Goal: Task Accomplishment & Management: Manage account settings

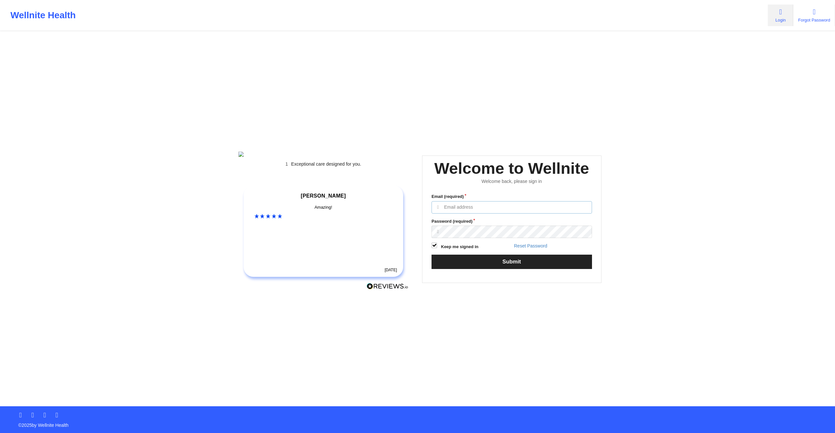
click at [480, 214] on input "Email (required)" at bounding box center [512, 207] width 161 height 12
type input "anabelle_gerhold85@example.com"
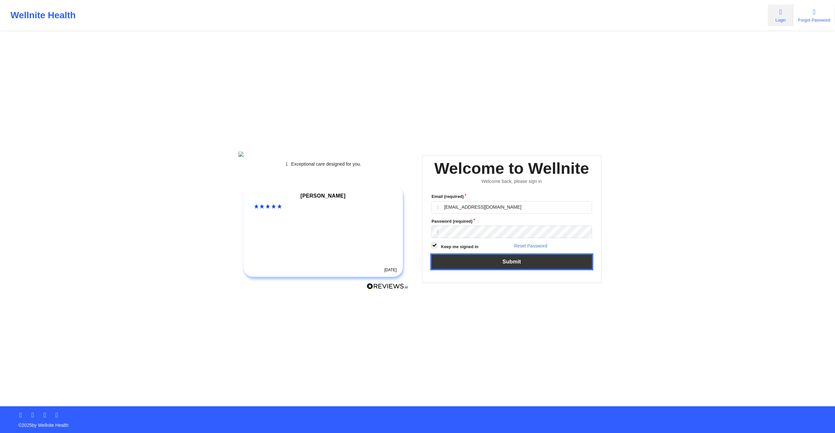
click at [490, 268] on button "Submit" at bounding box center [512, 262] width 161 height 14
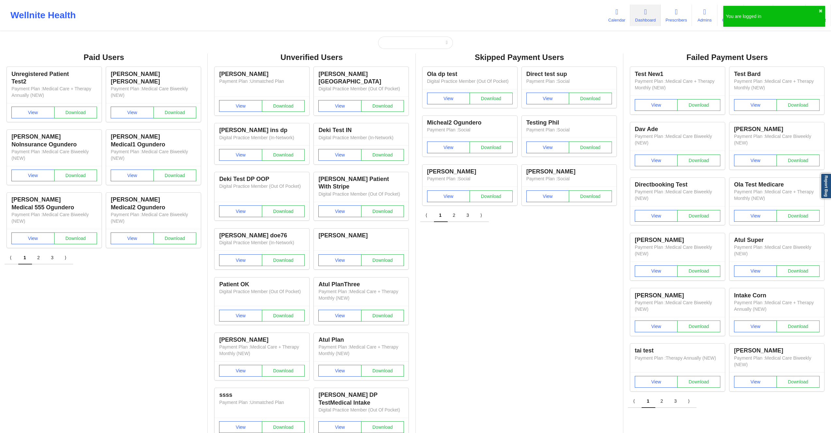
click at [586, 14] on div "Wellnite Health Calendar Dashboard Prescribers Admins Coaches Therapists Medica…" at bounding box center [415, 15] width 831 height 26
click at [622, 14] on link "Calendar" at bounding box center [616, 16] width 27 height 22
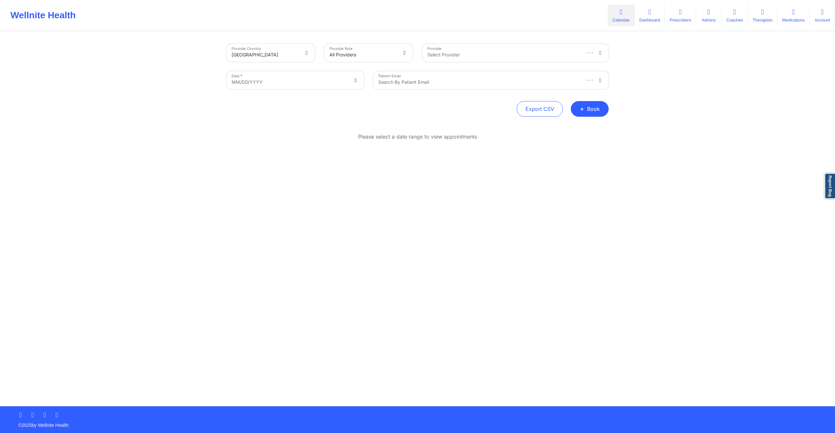
click at [669, 78] on div "Provider Country United States Provider Role All Providers Provider Select Prov…" at bounding box center [417, 203] width 835 height 407
click at [521, 76] on div "Search by patient email" at bounding box center [476, 80] width 207 height 18
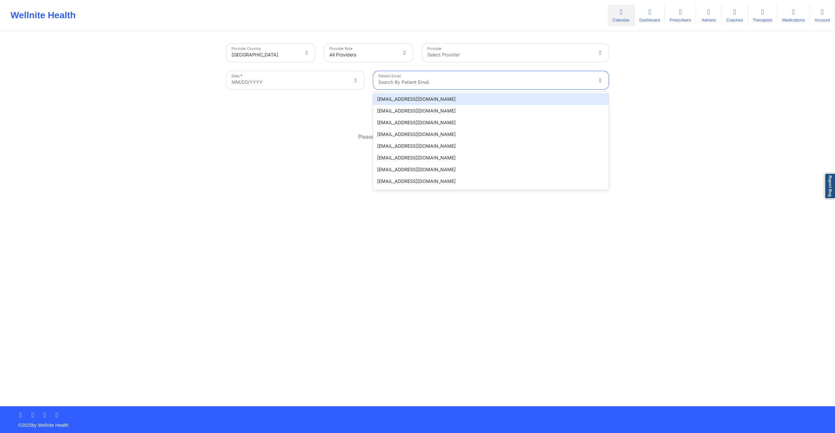
click at [723, 89] on div "Provider Country United States Provider Role All Providers Provider Select Prov…" at bounding box center [417, 203] width 835 height 407
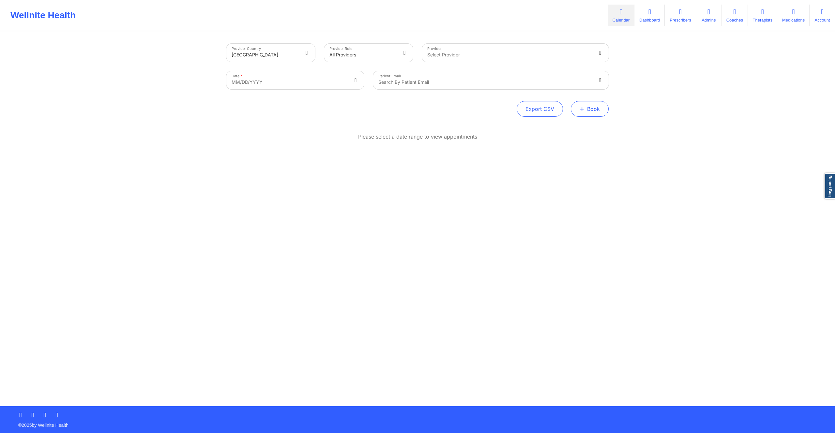
click at [592, 107] on button "+ Book" at bounding box center [590, 109] width 38 height 16
click at [574, 131] on button "Therapy Session" at bounding box center [579, 129] width 50 height 11
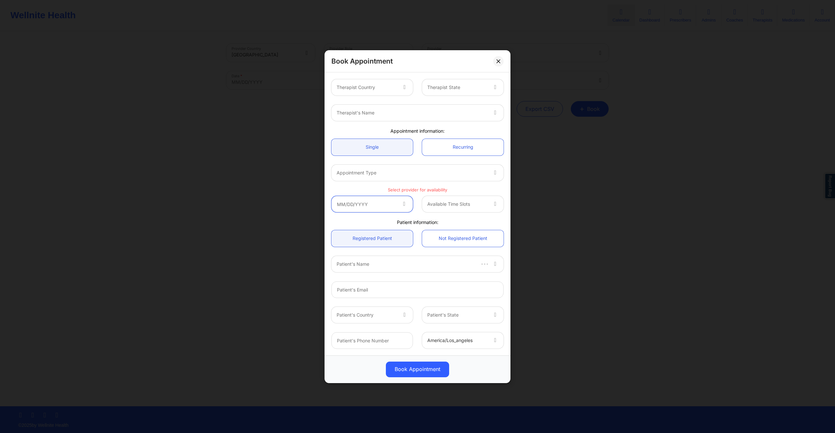
click at [391, 204] on input "text" at bounding box center [373, 204] width 82 height 16
drag, startPoint x: 385, startPoint y: 230, endPoint x: 436, endPoint y: 230, distance: 51.6
click at [436, 230] on div "[DATE]" at bounding box center [402, 230] width 105 height 13
click at [420, 186] on div "Select provider for availability" at bounding box center [417, 188] width 181 height 6
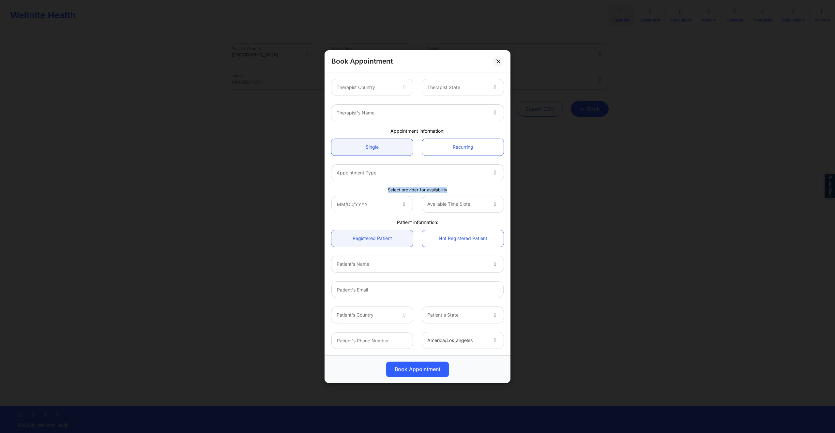
click at [420, 186] on div "Select provider for availability" at bounding box center [417, 188] width 181 height 6
copy p "Select provider for availability"
click at [381, 209] on input "text" at bounding box center [373, 204] width 82 height 16
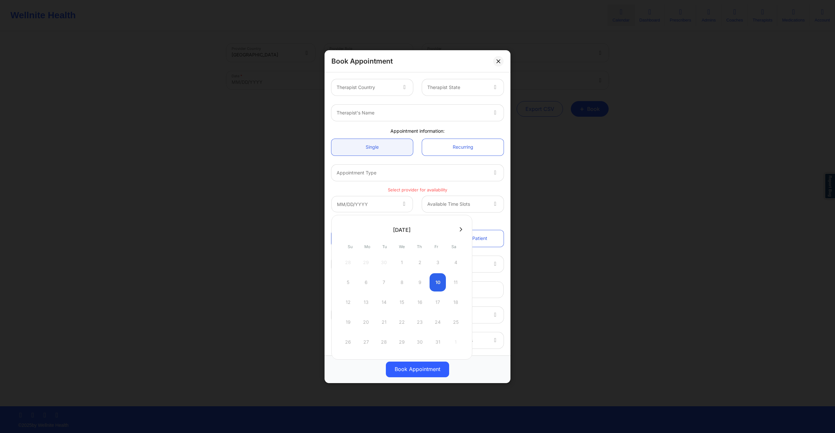
click at [458, 229] on button at bounding box center [461, 230] width 7 height 6
click at [458, 230] on button at bounding box center [461, 230] width 7 height 6
click at [458, 230] on div at bounding box center [402, 230] width 141 height 10
click at [344, 232] on icon at bounding box center [343, 229] width 3 height 5
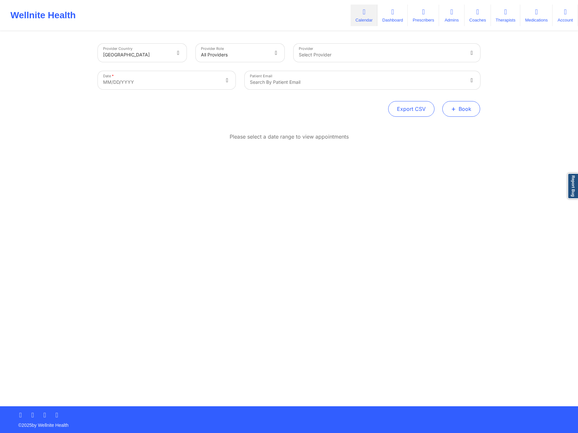
click at [462, 107] on button "+ Book" at bounding box center [462, 109] width 38 height 16
click at [456, 128] on button "Therapy Session" at bounding box center [451, 129] width 50 height 11
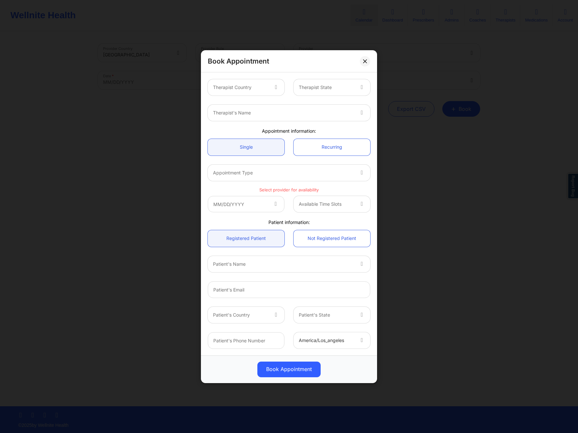
click at [270, 88] on div at bounding box center [277, 87] width 16 height 16
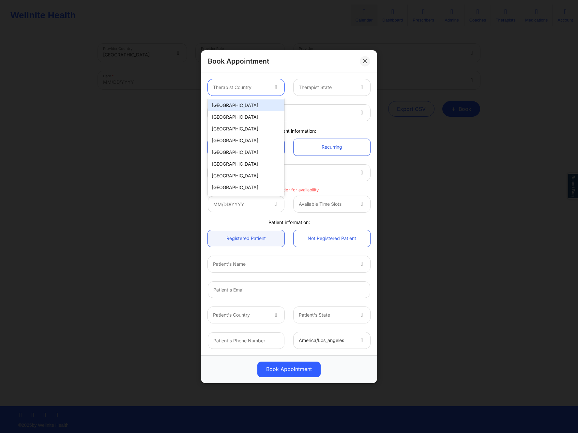
click at [241, 107] on div "[GEOGRAPHIC_DATA]" at bounding box center [246, 106] width 77 height 12
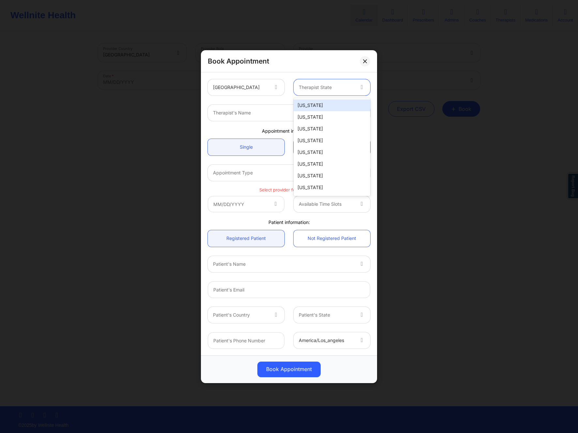
click at [351, 87] on div at bounding box center [326, 88] width 55 height 8
click at [347, 99] on div "Alabama Alaska Arizona Arkansas California Colorado Connecticut Delaware Washin…" at bounding box center [332, 147] width 77 height 98
click at [325, 104] on div "[US_STATE]" at bounding box center [332, 106] width 77 height 12
click at [280, 114] on div at bounding box center [283, 113] width 141 height 8
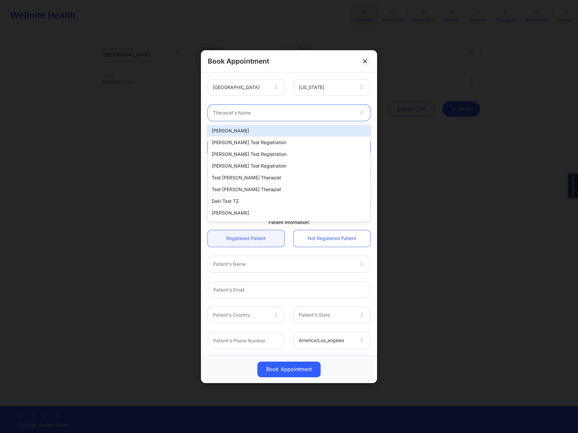
click at [269, 126] on div "[PERSON_NAME]" at bounding box center [289, 131] width 163 height 12
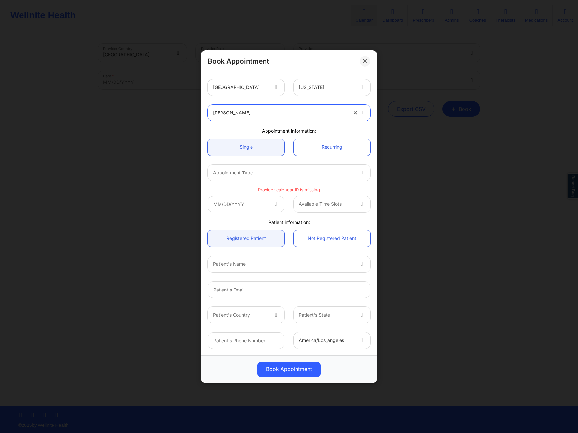
click at [276, 172] on div at bounding box center [283, 173] width 141 height 8
click at [294, 120] on div "Micheal Ogundero" at bounding box center [280, 113] width 134 height 16
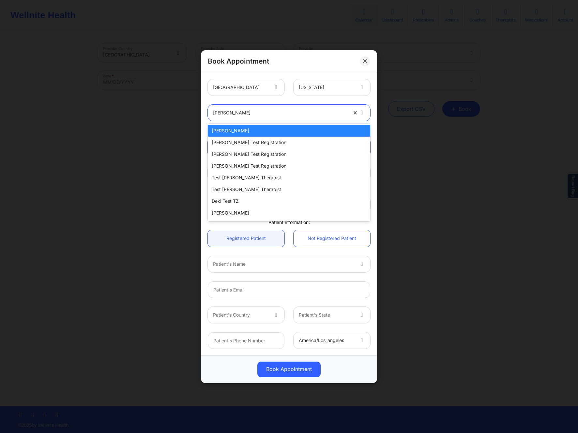
click at [270, 131] on div "Micheal Ogundero" at bounding box center [289, 131] width 163 height 12
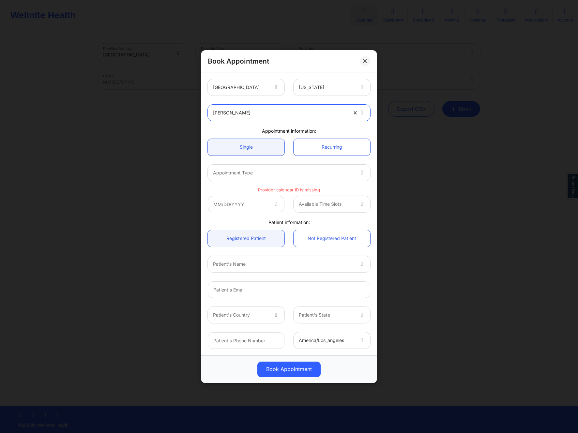
click at [288, 173] on div at bounding box center [283, 173] width 141 height 8
click at [300, 111] on div at bounding box center [280, 113] width 134 height 8
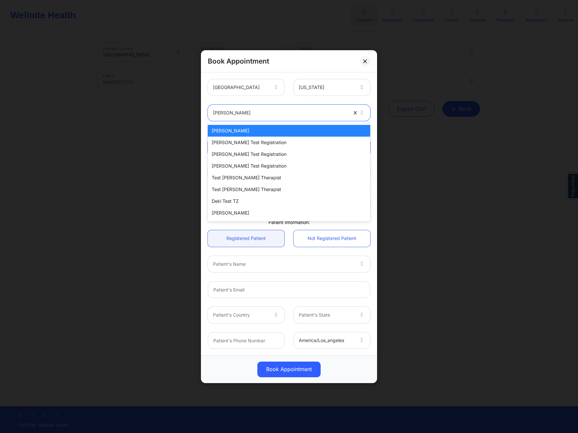
click at [314, 93] on div "Alabama" at bounding box center [326, 87] width 55 height 16
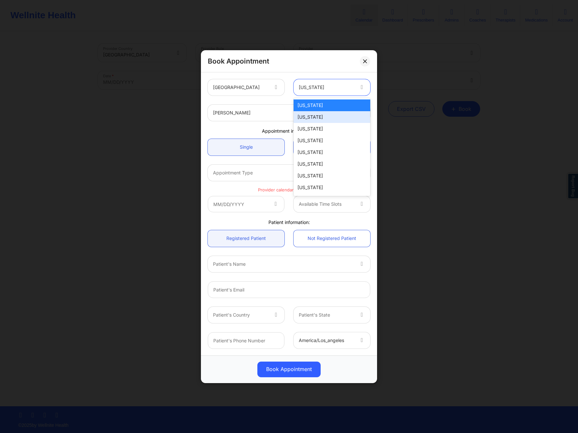
click at [318, 116] on div "Alaska" at bounding box center [332, 117] width 77 height 12
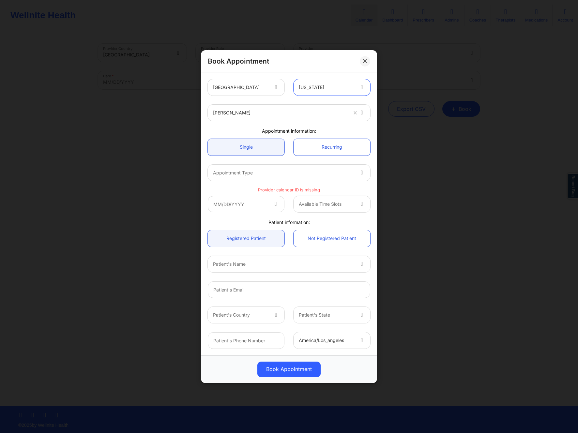
click at [265, 112] on div at bounding box center [280, 113] width 134 height 8
type input "deki test stage"
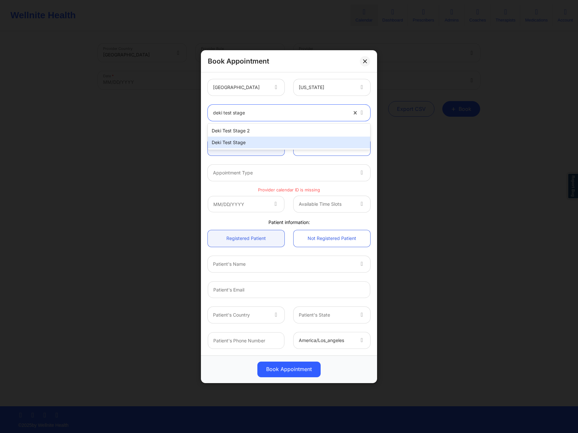
click at [255, 139] on div "Deki Test Stage" at bounding box center [289, 143] width 163 height 12
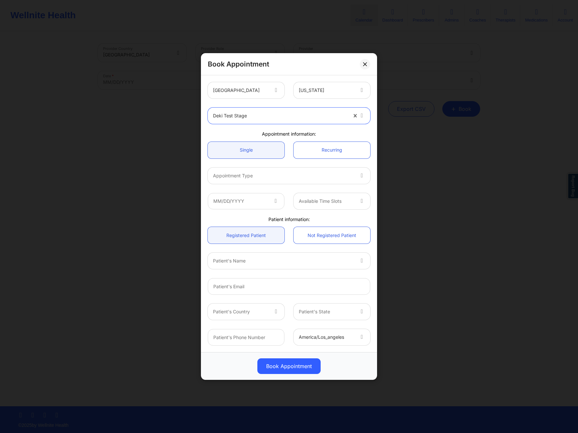
click at [272, 181] on div "Appointment Type" at bounding box center [281, 176] width 147 height 16
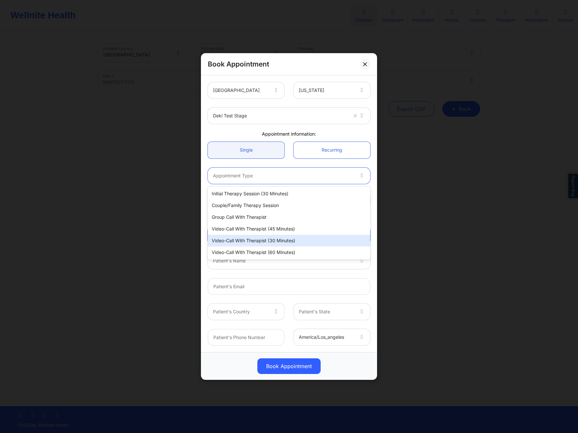
click at [249, 238] on div "Video-Call with Therapist (30 minutes)" at bounding box center [289, 241] width 163 height 12
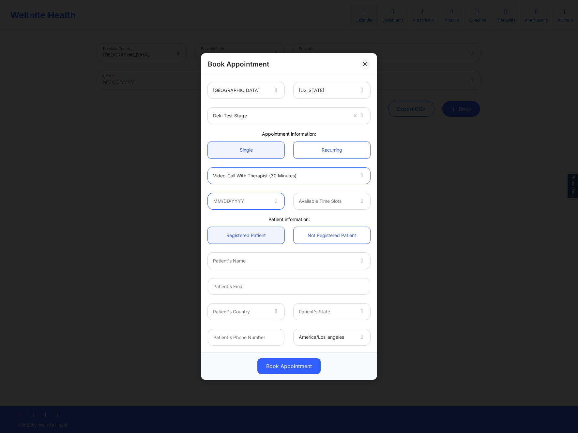
click at [259, 205] on input "text" at bounding box center [246, 201] width 77 height 16
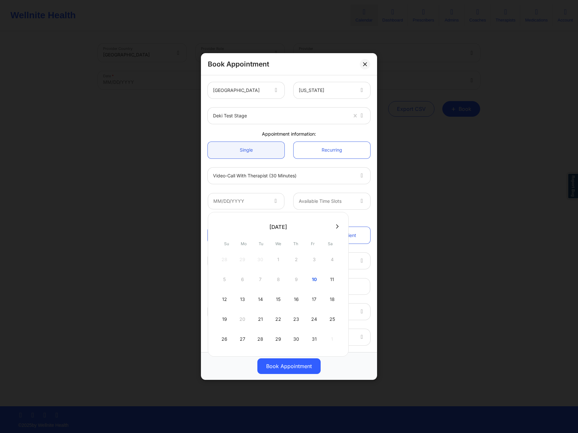
click at [336, 227] on icon at bounding box center [337, 226] width 3 height 5
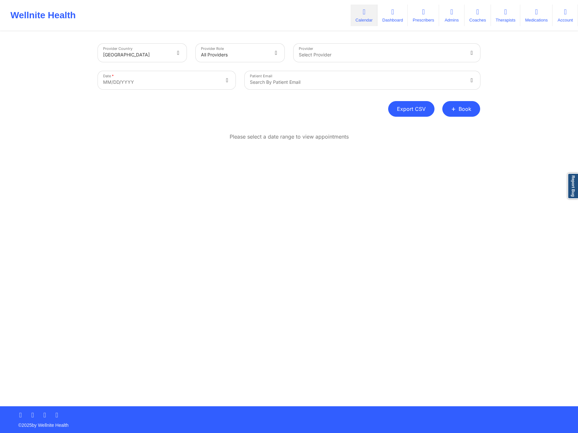
drag, startPoint x: 169, startPoint y: 137, endPoint x: 409, endPoint y: 107, distance: 241.7
click at [170, 137] on div "Please select a date range to view appointments" at bounding box center [289, 137] width 382 height 8
click at [457, 104] on button "+ Book" at bounding box center [462, 109] width 38 height 16
click at [464, 129] on button "Therapy Session" at bounding box center [451, 129] width 50 height 11
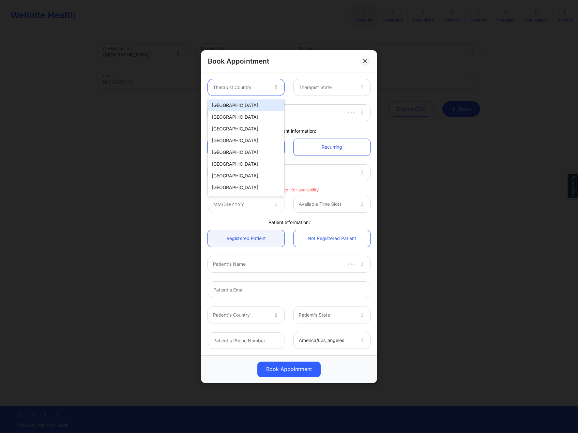
click at [268, 87] on div at bounding box center [240, 88] width 55 height 8
click at [243, 115] on div "Spain" at bounding box center [246, 117] width 77 height 12
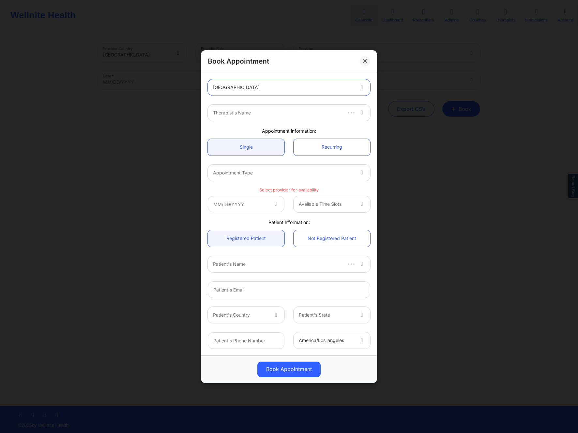
click at [296, 113] on div at bounding box center [277, 113] width 128 height 8
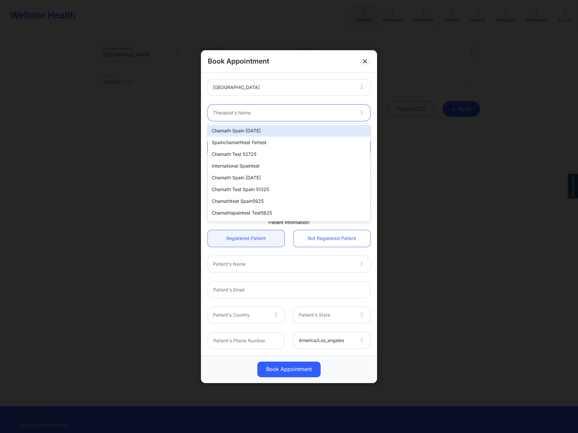
click at [232, 132] on div "Chamath spain 7-1-25" at bounding box center [289, 131] width 163 height 12
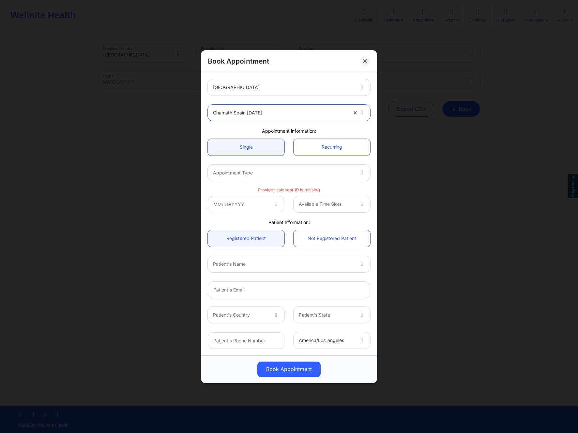
click at [278, 115] on div at bounding box center [280, 113] width 134 height 8
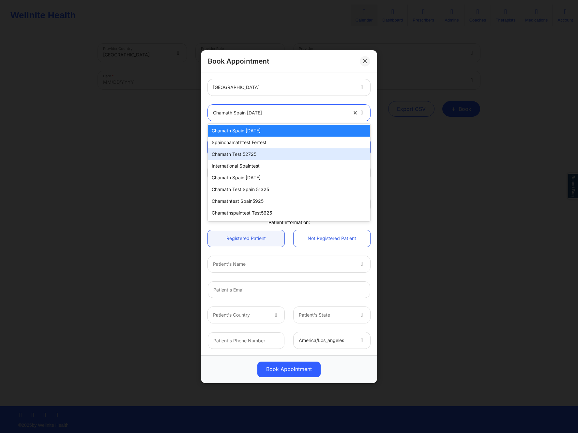
click at [265, 153] on div "chamath test 52725" at bounding box center [289, 154] width 163 height 12
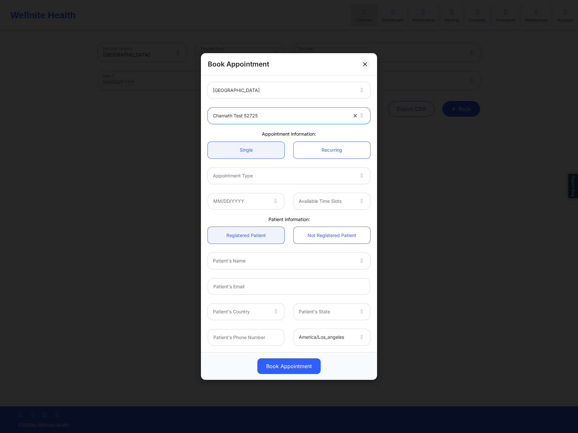
click at [265, 169] on div "Appointment Type" at bounding box center [281, 176] width 147 height 16
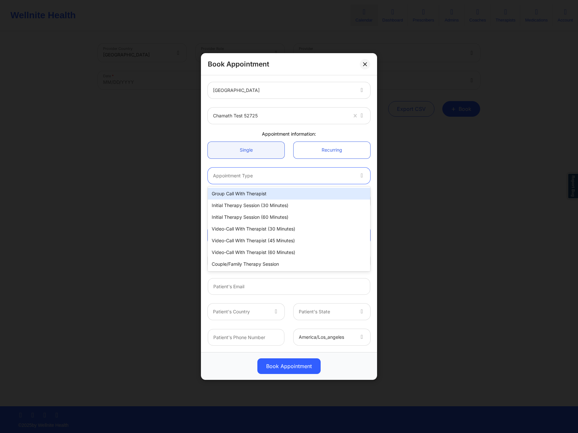
click at [255, 191] on div "Group Call with Therapist" at bounding box center [289, 194] width 163 height 12
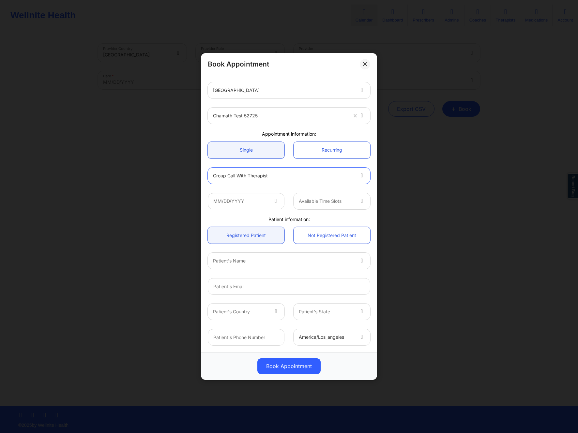
click at [262, 176] on div at bounding box center [283, 176] width 141 height 8
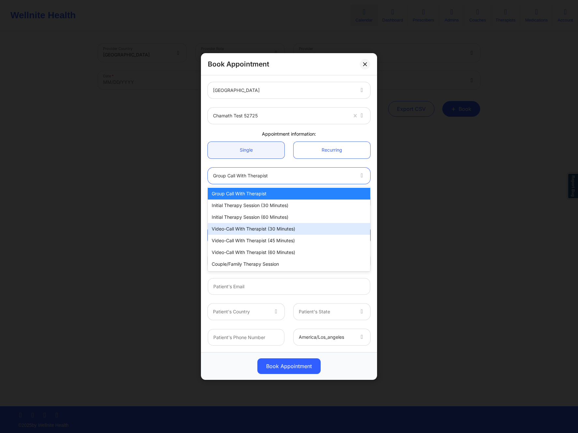
click at [278, 226] on div "Video-Call with Therapist (30 minutes)" at bounding box center [289, 229] width 163 height 12
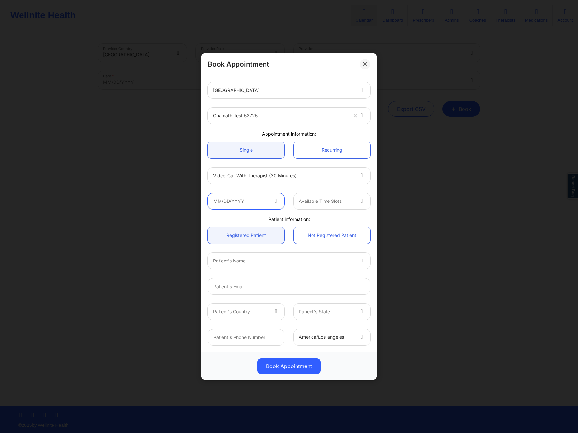
click at [254, 208] on input "text" at bounding box center [246, 201] width 77 height 16
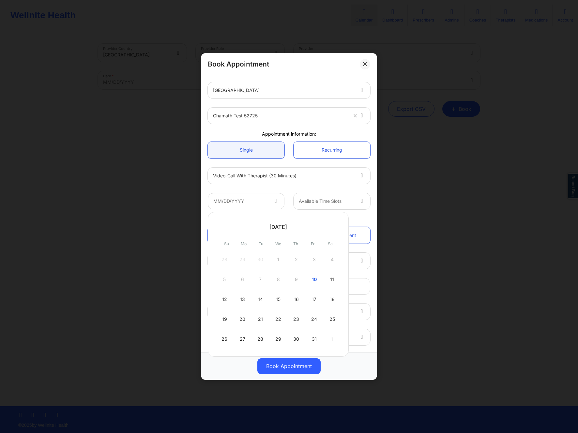
click at [340, 219] on div "October 2025 Su Mo Tu We Th Fr Sa 28 29 30 1 2 3 4 5 6 7 8 9 10 11 12 13 14 15 …" at bounding box center [278, 284] width 141 height 145
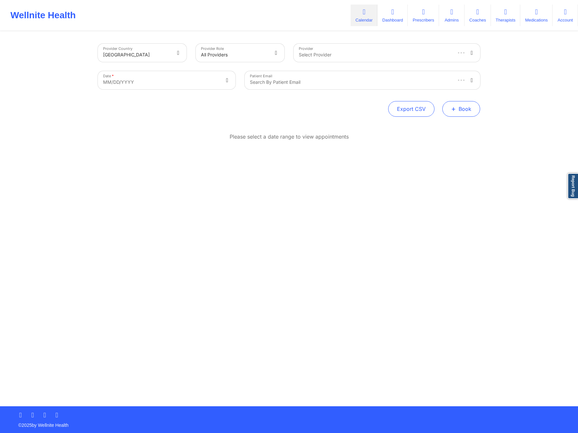
click at [471, 112] on button "+ Book" at bounding box center [462, 109] width 38 height 16
click at [438, 124] on button "Therapy Session" at bounding box center [451, 129] width 50 height 11
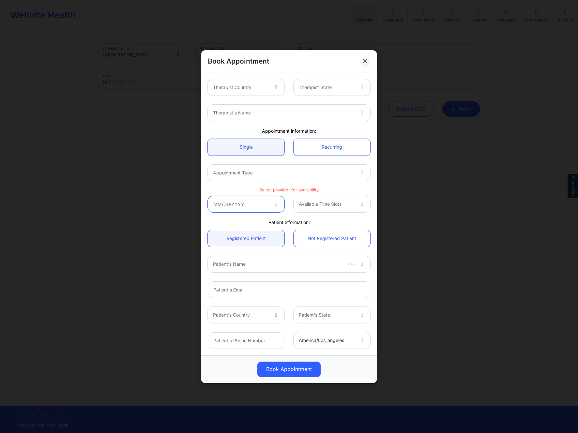
click at [256, 199] on input "text" at bounding box center [246, 204] width 77 height 16
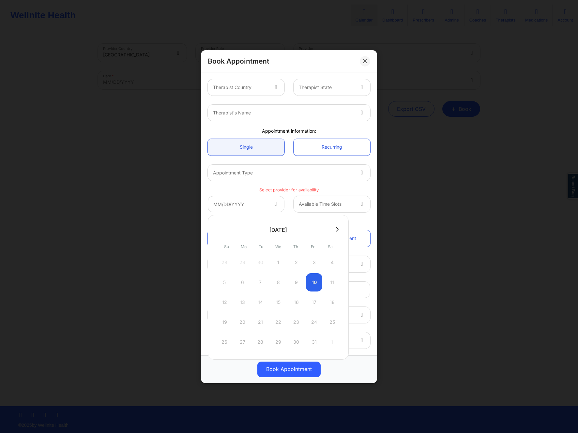
click at [338, 227] on button at bounding box center [337, 230] width 7 height 6
click at [336, 230] on icon at bounding box center [337, 229] width 3 height 4
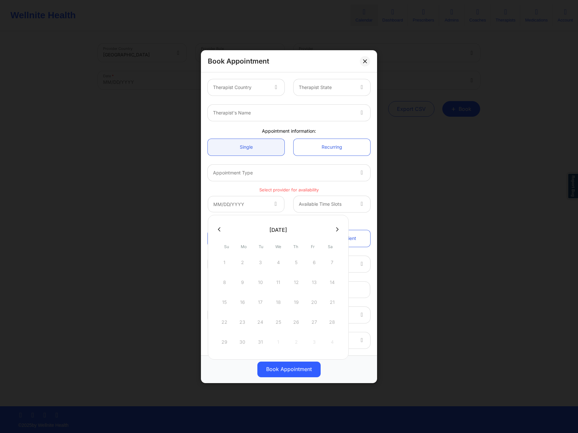
click at [336, 230] on icon at bounding box center [337, 229] width 3 height 4
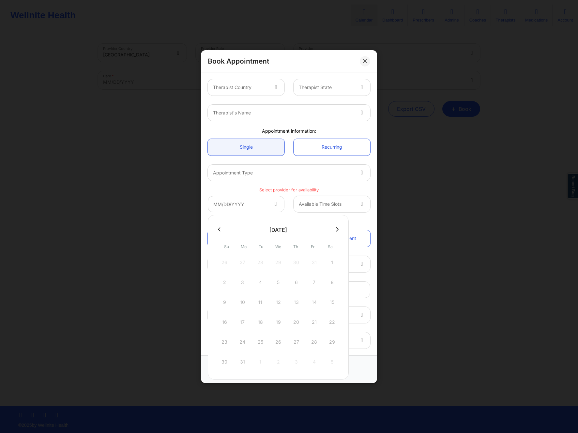
click at [336, 230] on icon at bounding box center [337, 229] width 3 height 4
click at [338, 229] on button at bounding box center [337, 230] width 7 height 6
click at [338, 229] on div at bounding box center [278, 230] width 141 height 10
click at [217, 229] on button at bounding box center [219, 230] width 7 height 6
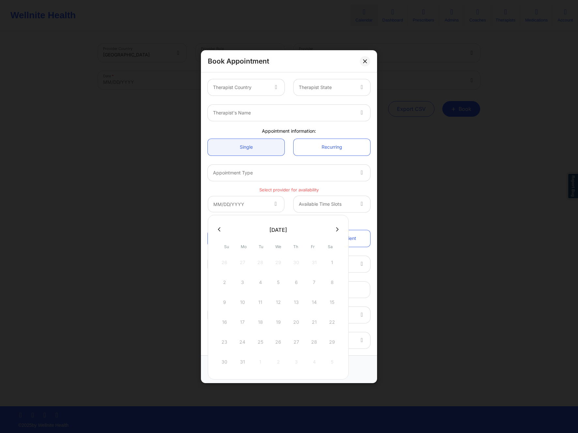
click at [330, 174] on div at bounding box center [283, 173] width 141 height 8
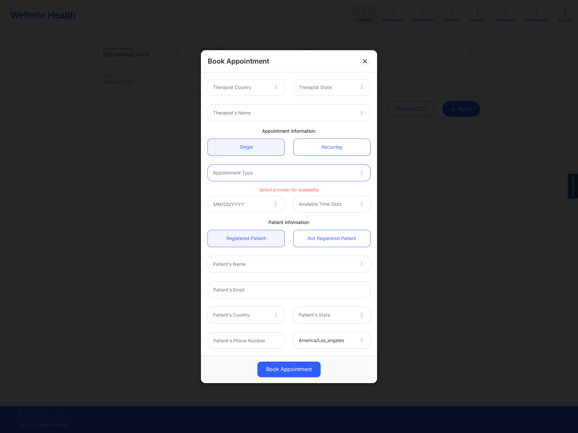
click at [248, 91] on div at bounding box center [240, 88] width 55 height 8
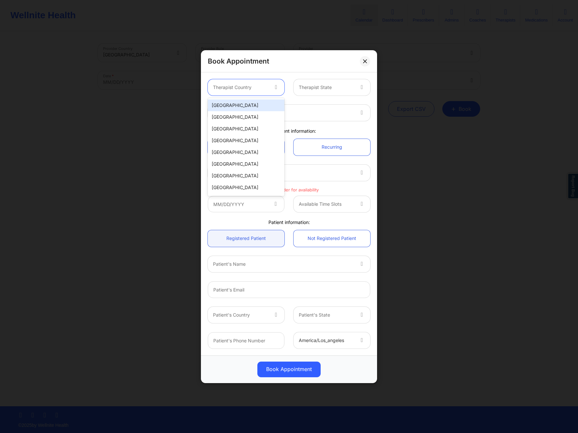
click at [244, 106] on div "[GEOGRAPHIC_DATA]" at bounding box center [246, 106] width 77 height 12
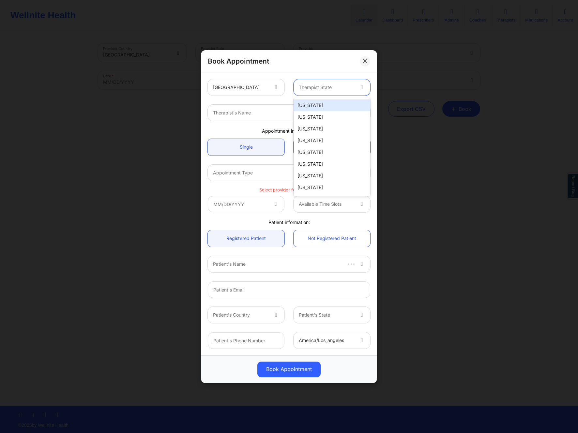
click at [351, 86] on div at bounding box center [326, 88] width 55 height 8
click at [314, 115] on div "Alaska" at bounding box center [332, 117] width 77 height 12
click at [238, 113] on div at bounding box center [277, 113] width 128 height 8
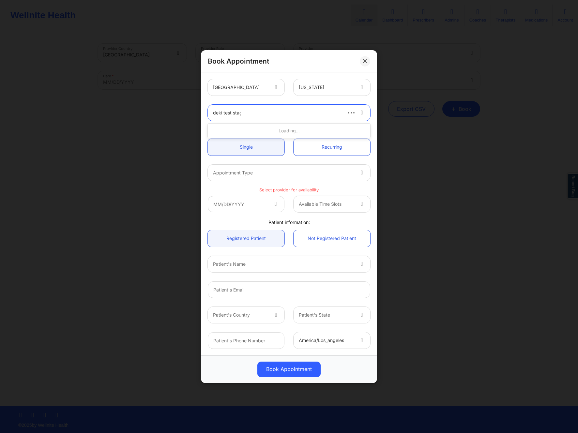
type input "deki test stage"
click at [255, 141] on div "Deki Test Stage" at bounding box center [289, 143] width 163 height 12
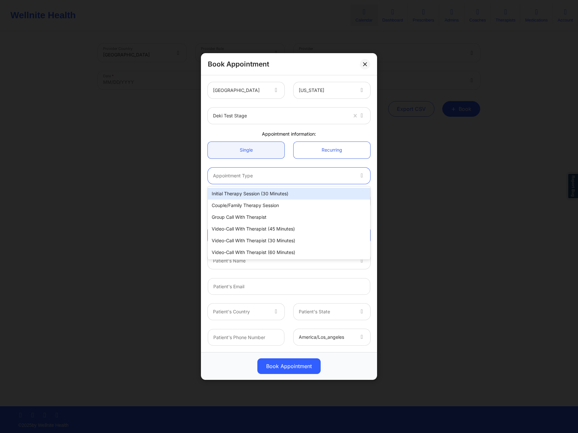
click at [267, 179] on div at bounding box center [283, 176] width 141 height 8
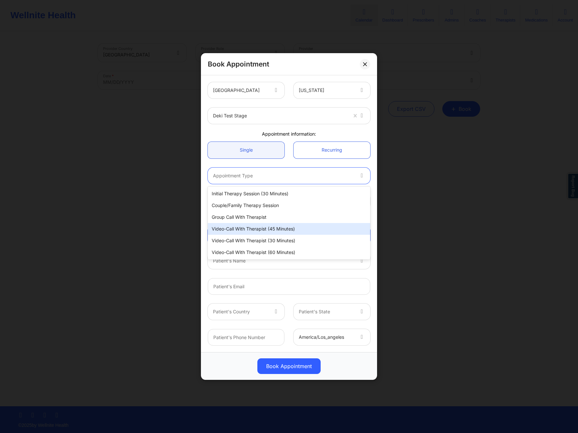
click at [250, 227] on div "Video-Call with Therapist (45 minutes)" at bounding box center [289, 229] width 163 height 12
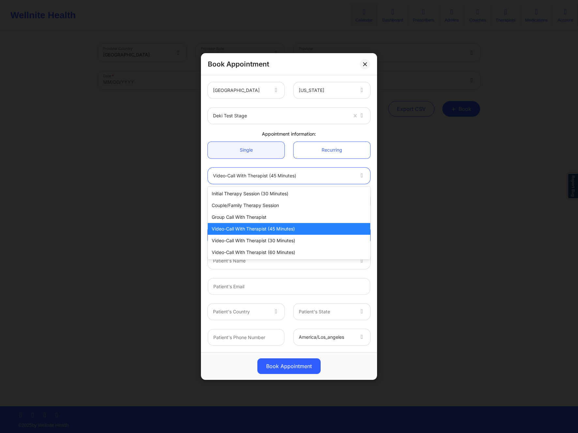
click at [273, 180] on div "Video-Call with Therapist (45 minutes)" at bounding box center [283, 176] width 141 height 16
click at [267, 241] on div "Video-Call with Therapist (30 minutes)" at bounding box center [289, 241] width 163 height 12
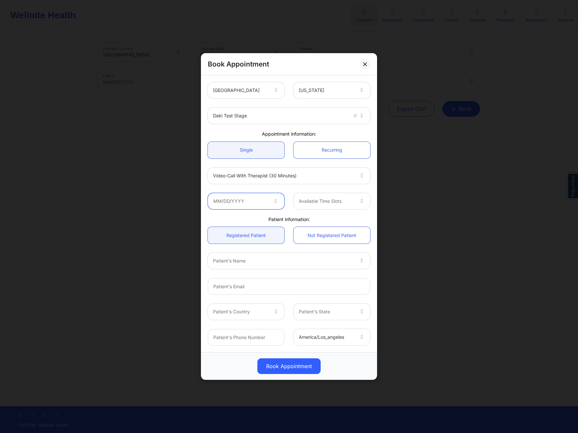
click at [263, 202] on input "text" at bounding box center [246, 201] width 77 height 16
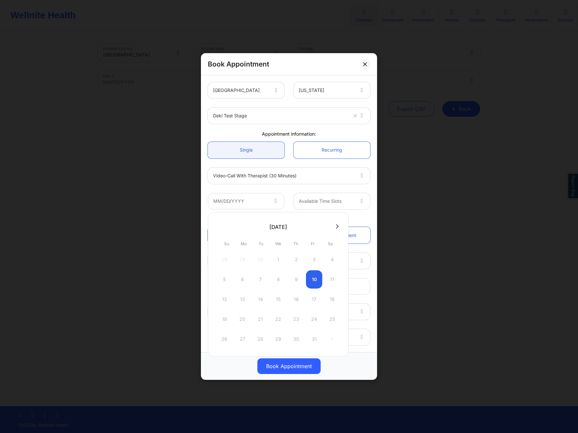
click at [334, 225] on button at bounding box center [337, 227] width 7 height 6
click at [337, 228] on icon at bounding box center [337, 226] width 3 height 5
click at [298, 258] on div "1" at bounding box center [296, 260] width 16 height 18
type input "01/01/2026"
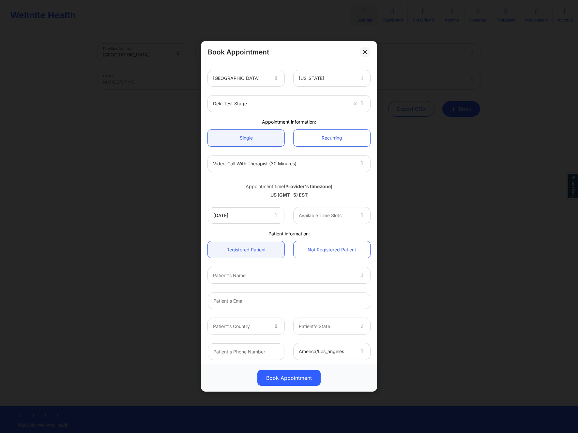
click at [325, 211] on div "Available Time Slots" at bounding box center [324, 216] width 61 height 16
click at [313, 233] on div "1:00 AM" at bounding box center [329, 234] width 75 height 12
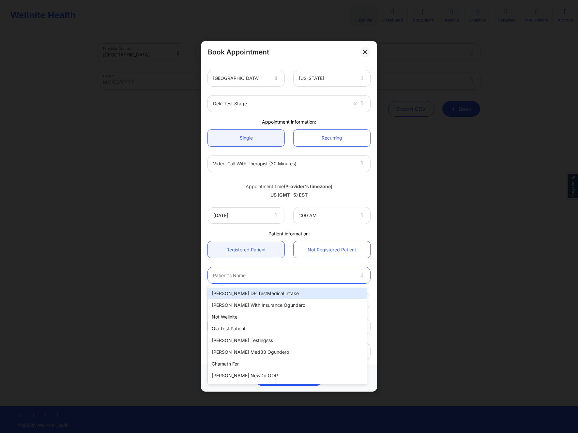
click at [264, 275] on div at bounding box center [283, 276] width 141 height 8
click at [240, 293] on div "Micheal DP TestMedical Intake" at bounding box center [287, 294] width 159 height 12
type input "micheal_withdp@gmail.com"
type input "+16282502474"
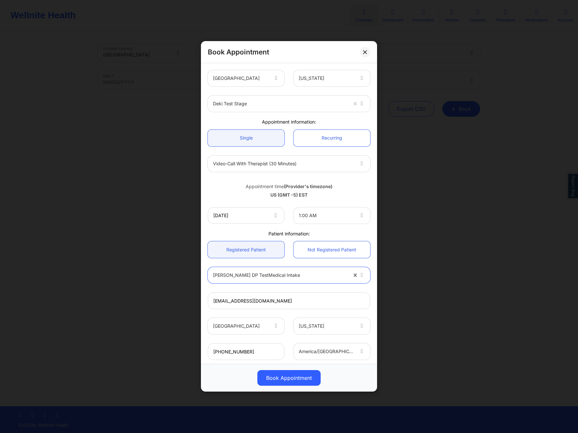
click at [298, 275] on div at bounding box center [280, 276] width 134 height 8
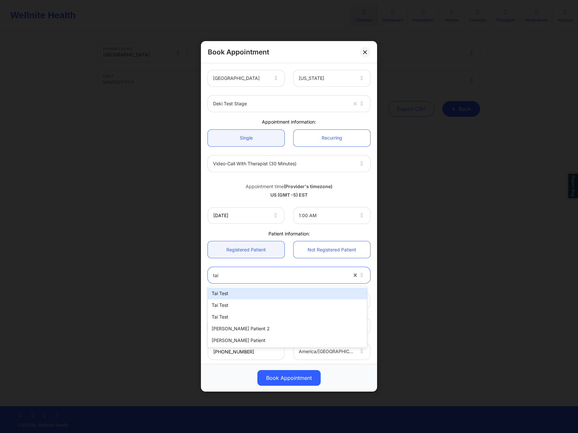
type input "tai"
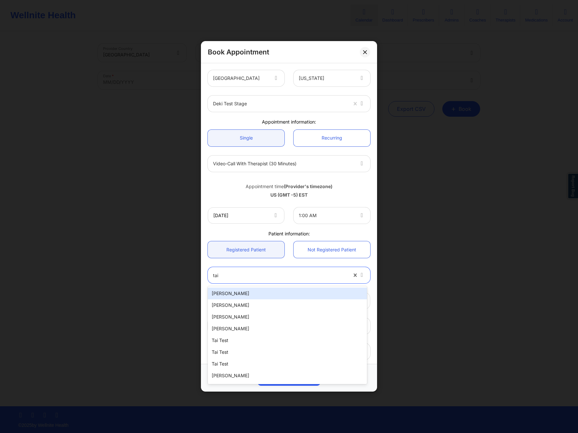
click at [249, 293] on div "jay vu" at bounding box center [287, 294] width 159 height 12
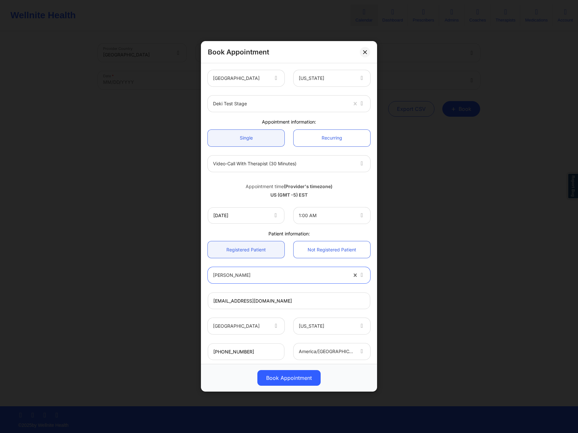
scroll to position [38, 0]
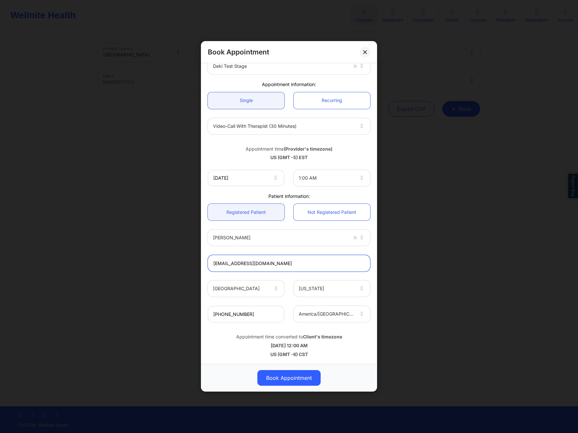
click at [271, 272] on input "micheal_withdp@gmail.com" at bounding box center [289, 264] width 163 height 17
click at [275, 265] on input "micheal_withdp@gmail.com" at bounding box center [289, 264] width 163 height 17
click at [331, 273] on div "micheal_withdp@gmail.com" at bounding box center [289, 263] width 172 height 25
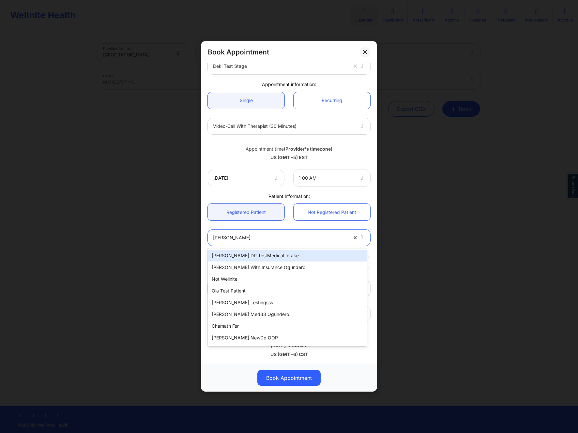
click at [281, 244] on div "jay vu" at bounding box center [280, 238] width 134 height 16
click at [246, 236] on div at bounding box center [280, 238] width 134 height 8
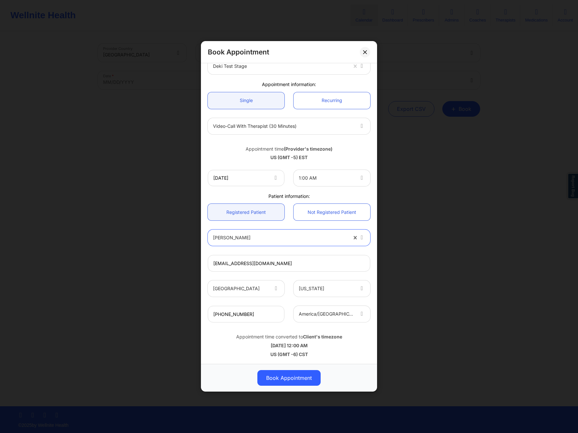
click at [246, 236] on div at bounding box center [280, 238] width 134 height 8
type input "jay"
type input "tai+patient10@wellnite.com"
type input "+16146491554"
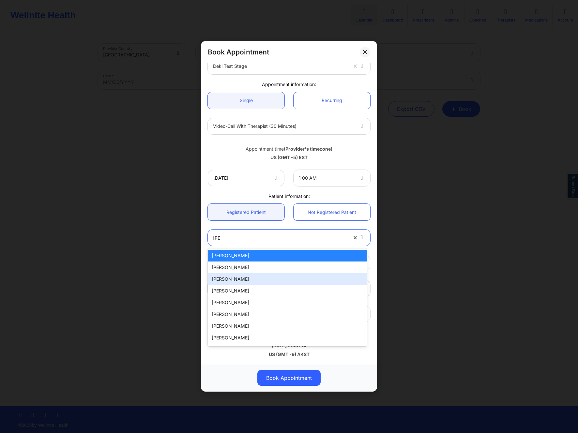
click at [233, 274] on div "jay vu" at bounding box center [287, 279] width 159 height 12
type input "tai+therapist12@wellnite.com"
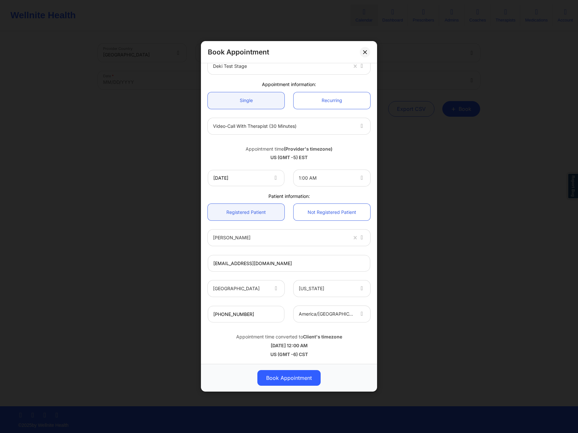
click at [284, 377] on button "Book Appointment" at bounding box center [288, 379] width 63 height 16
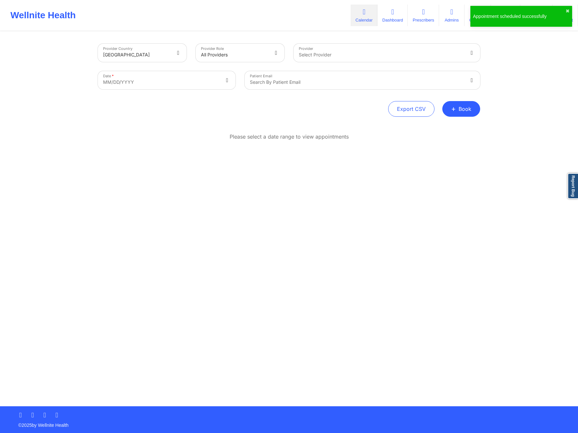
click at [201, 107] on div "Export CSV + Book" at bounding box center [289, 109] width 382 height 16
click at [152, 58] on div at bounding box center [136, 55] width 67 height 8
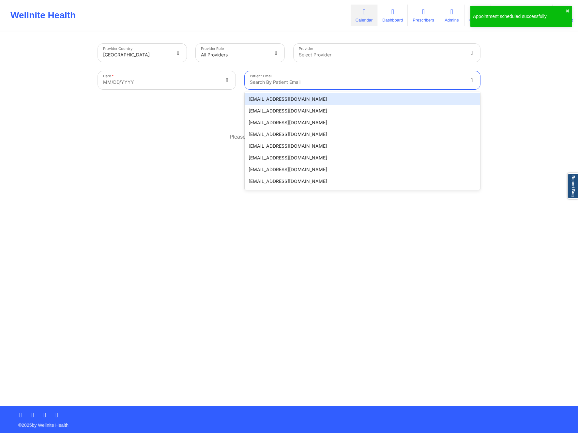
click at [358, 78] on div "Search by patient email" at bounding box center [355, 80] width 220 height 18
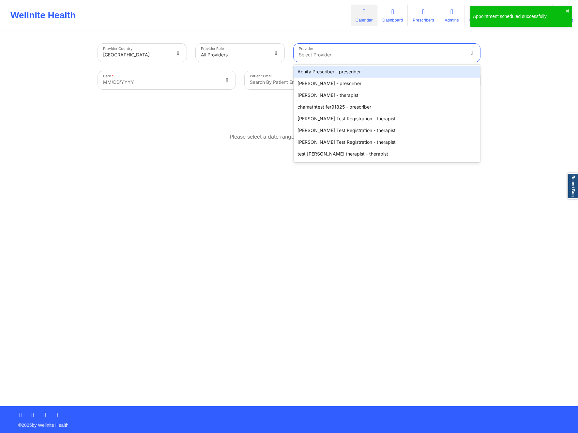
click at [345, 60] on div "Select Provider" at bounding box center [379, 53] width 171 height 18
click at [340, 48] on div "Select Provider" at bounding box center [379, 53] width 171 height 18
click at [341, 52] on div at bounding box center [381, 55] width 165 height 8
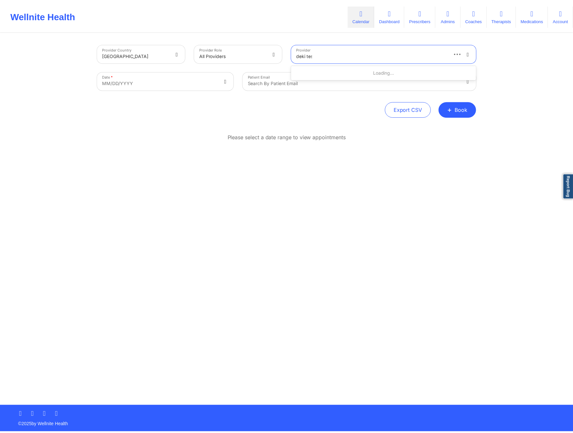
scroll to position [0, 0]
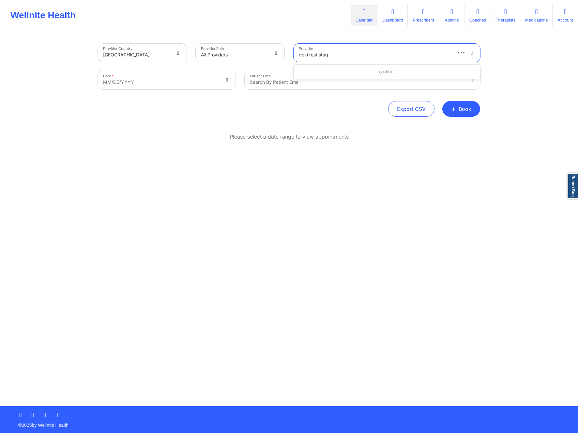
type input "deki test stage"
click at [332, 83] on div "Deki Test Stage - therapist" at bounding box center [387, 84] width 187 height 12
select select "2025-8"
select select "2025-9"
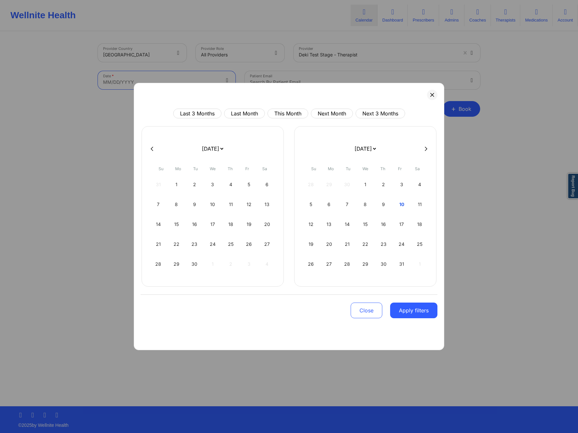
click at [135, 78] on body "Wellnite Health Calendar Dashboard Prescribers Admins Coaches Therapists Medica…" at bounding box center [289, 216] width 578 height 433
click at [425, 149] on icon at bounding box center [426, 149] width 3 height 5
select select "2025-9"
select select "2025-10"
click at [425, 149] on icon at bounding box center [426, 149] width 3 height 5
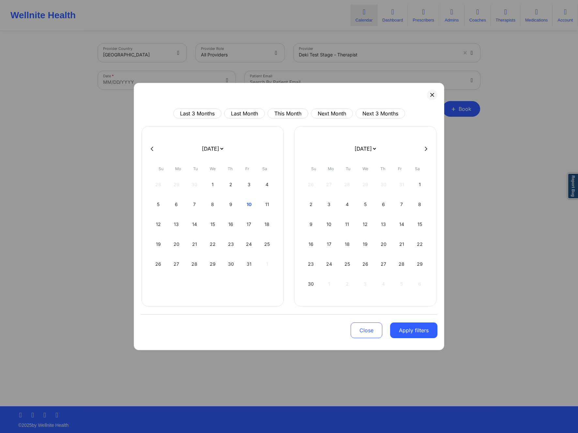
select select "2025-10"
select select "2025-11"
click at [425, 149] on icon at bounding box center [426, 149] width 3 height 5
select select "2025-11"
select select "2026-0"
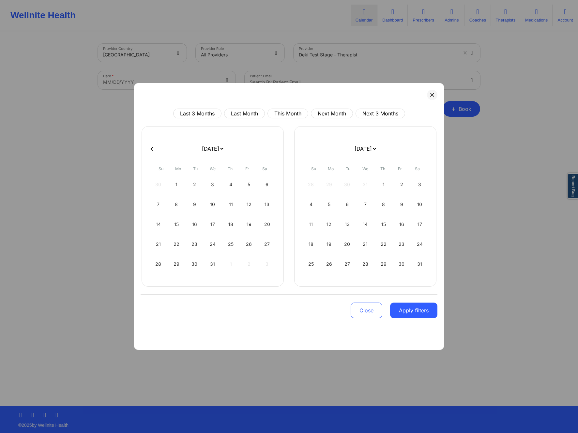
click at [425, 149] on div at bounding box center [289, 149] width 297 height 10
click at [383, 182] on div "1" at bounding box center [383, 185] width 17 height 18
select select "2025-11"
select select "2026-0"
select select "2025-11"
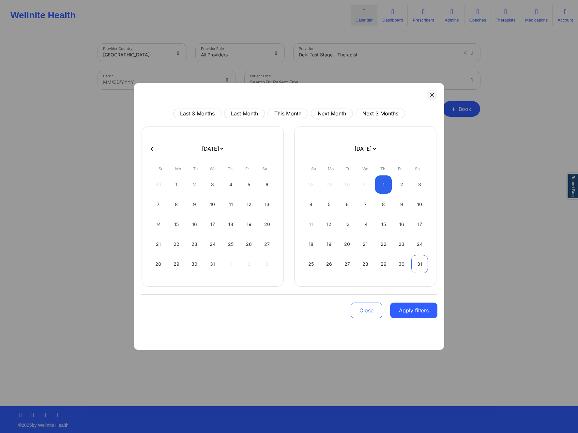
select select "2026-0"
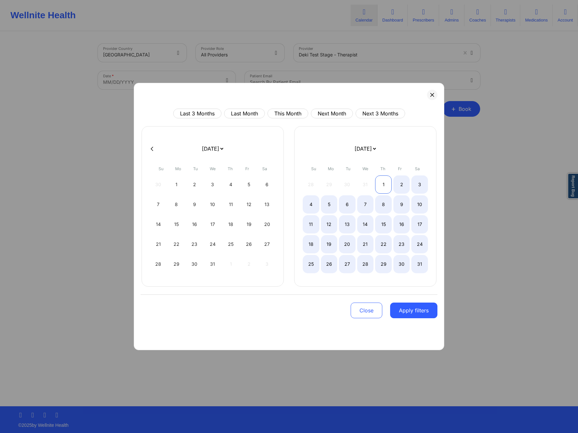
select select "2025-11"
select select "2026-0"
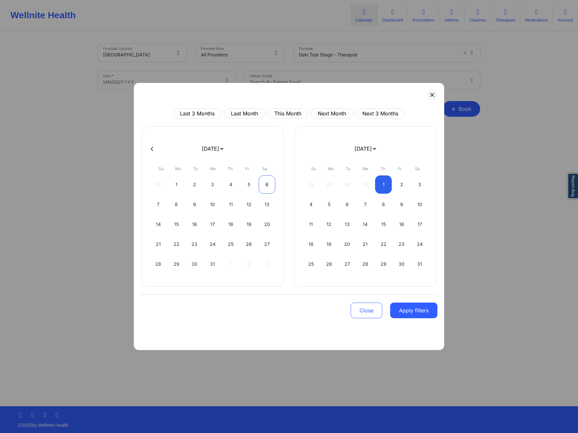
select select "2025-11"
select select "2026-0"
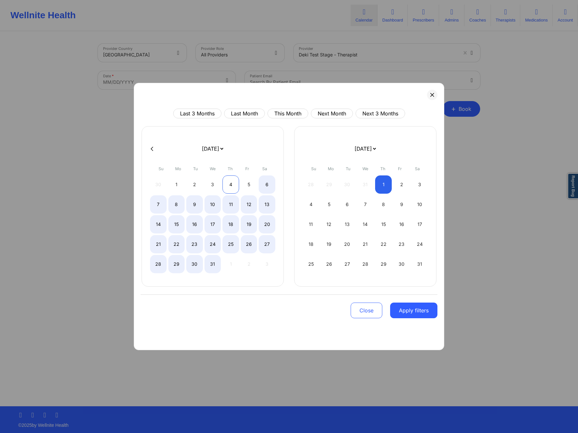
select select "2025-11"
select select "2026-0"
select select "2025-11"
select select "2026-0"
click at [245, 187] on div "5" at bounding box center [249, 185] width 17 height 18
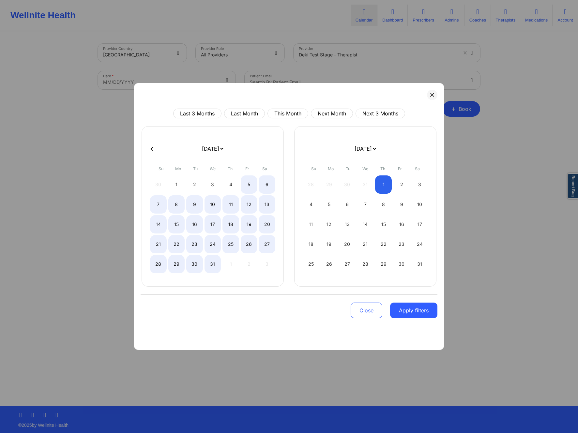
select select "2025-11"
select select "2026-0"
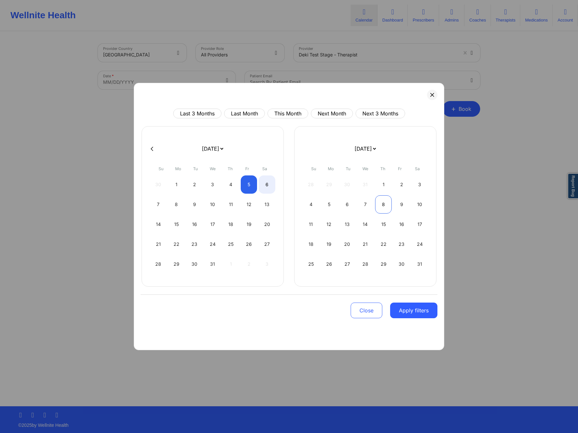
select select "2025-11"
select select "2026-0"
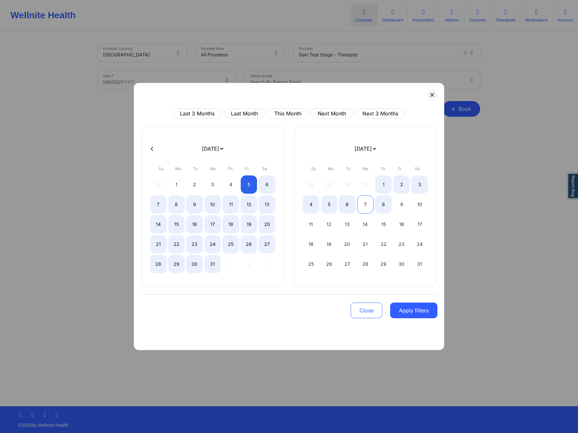
select select "2025-11"
select select "2026-0"
click at [369, 201] on div "7" at bounding box center [365, 204] width 17 height 18
select select "2025-11"
select select "2026-0"
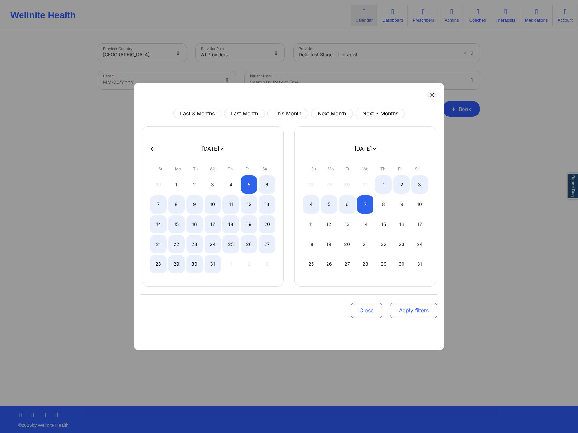
click at [419, 315] on button "Apply filters" at bounding box center [413, 311] width 47 height 16
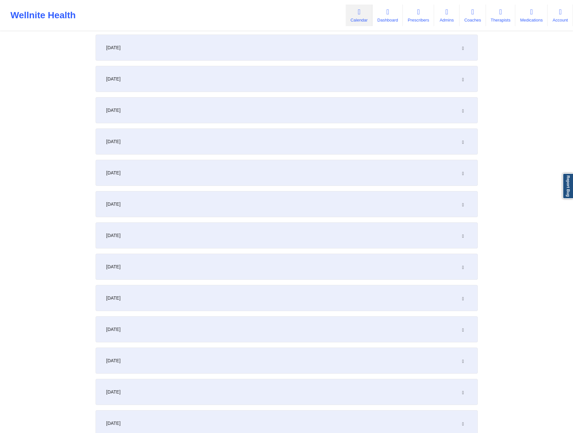
scroll to position [809, 0]
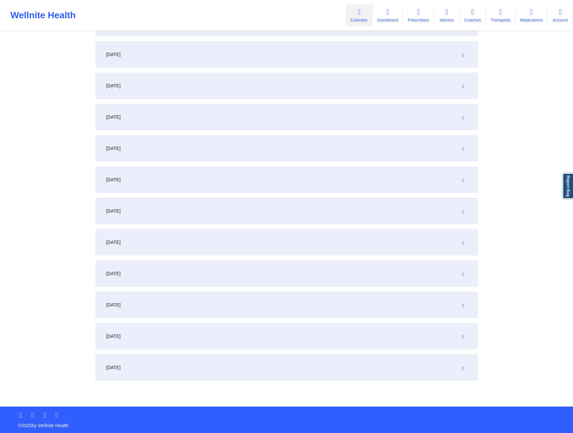
click at [173, 179] on div "January 1, 2026" at bounding box center [287, 180] width 382 height 26
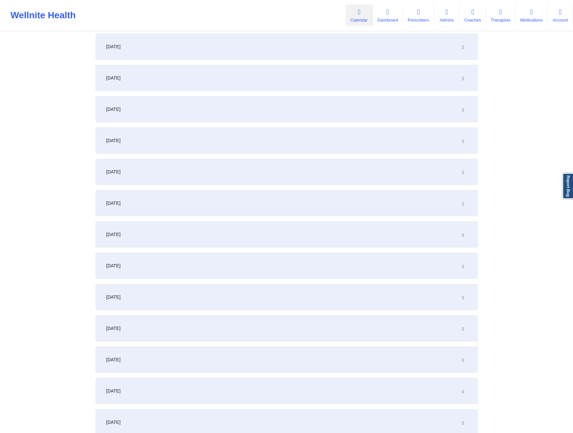
scroll to position [0, 0]
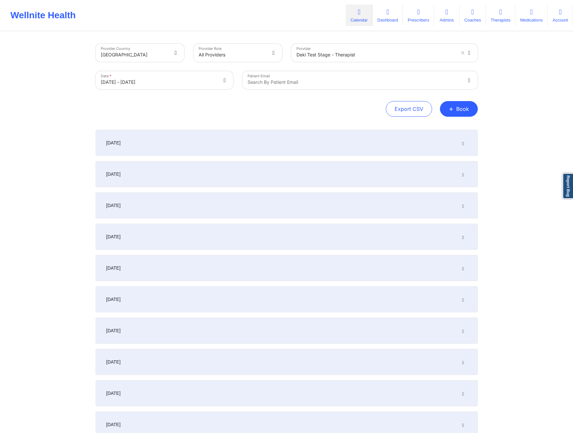
click at [301, 102] on div "Export CSV + Book" at bounding box center [287, 109] width 382 height 16
click at [298, 79] on div at bounding box center [355, 82] width 214 height 8
select select "2025-11"
select select "2026-0"
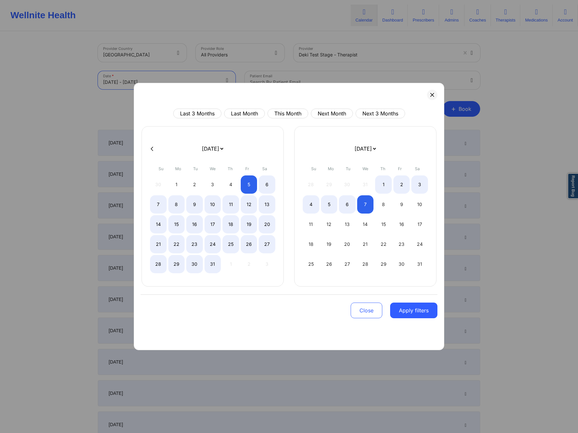
click at [199, 87] on body "Wellnite Health Calendar Dashboard Prescribers Admins Coaches Therapists Medica…" at bounding box center [289, 216] width 578 height 433
click at [343, 226] on div "13" at bounding box center [347, 224] width 17 height 18
select select "2025-11"
select select "2026-0"
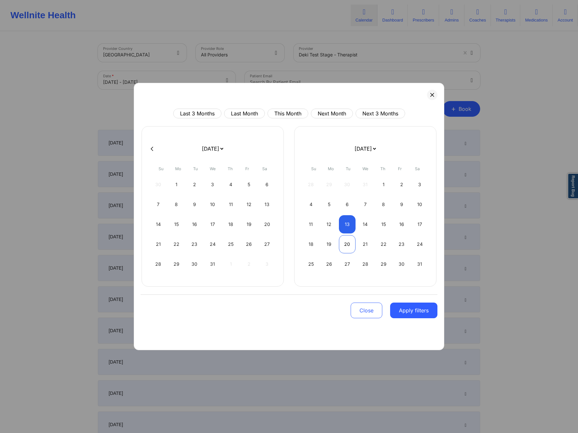
select select "2025-11"
select select "2026-0"
click at [346, 242] on div "20" at bounding box center [347, 244] width 17 height 18
select select "2025-11"
select select "2026-0"
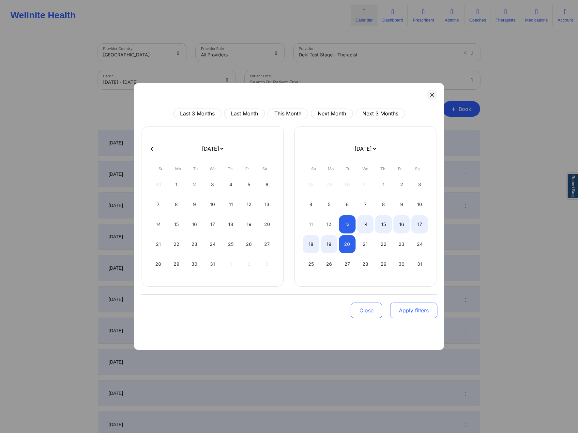
click at [425, 312] on button "Apply filters" at bounding box center [413, 311] width 47 height 16
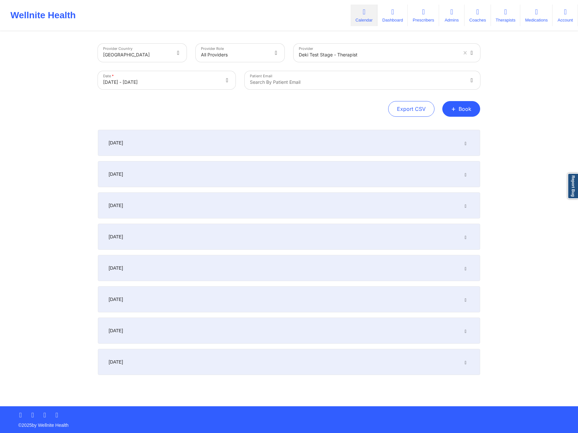
click at [274, 81] on div at bounding box center [357, 82] width 214 height 8
type input "jay"
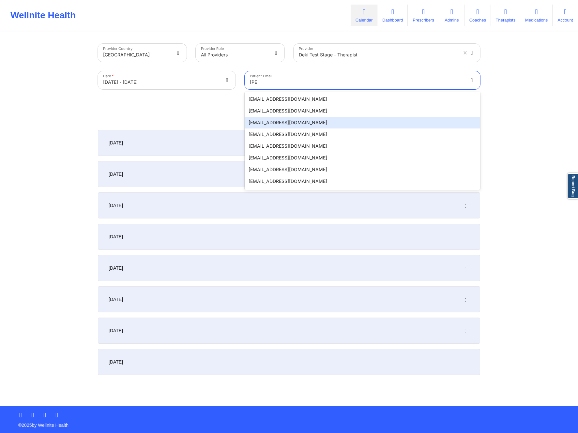
click at [314, 121] on div "tai+therapist12@wellnite.com" at bounding box center [363, 123] width 236 height 12
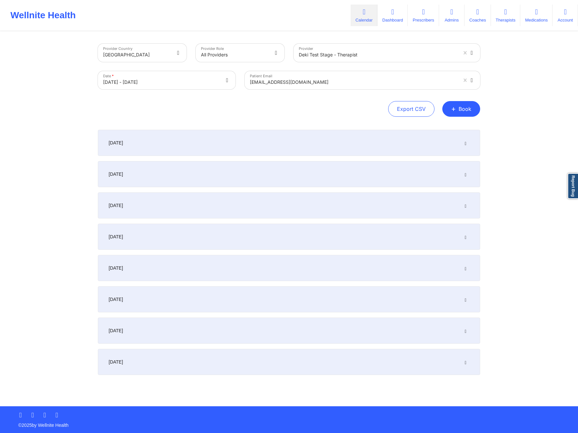
click at [314, 82] on div at bounding box center [354, 82] width 208 height 8
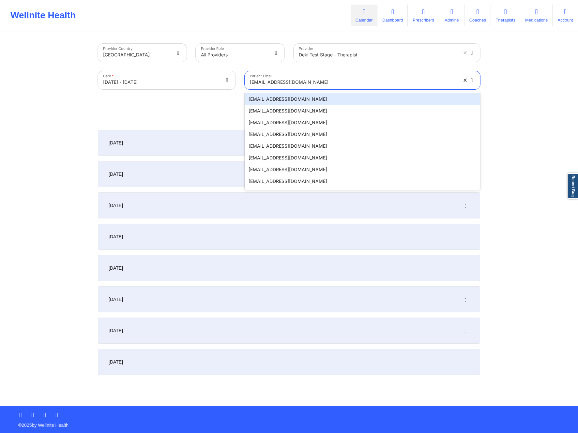
click at [171, 89] on div "Date * 01/13/2026 - 01/20/2026" at bounding box center [166, 80] width 147 height 27
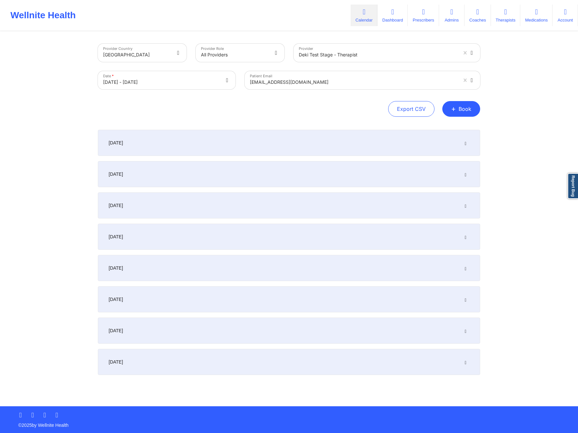
select select "2025-11"
select select "2026-0"
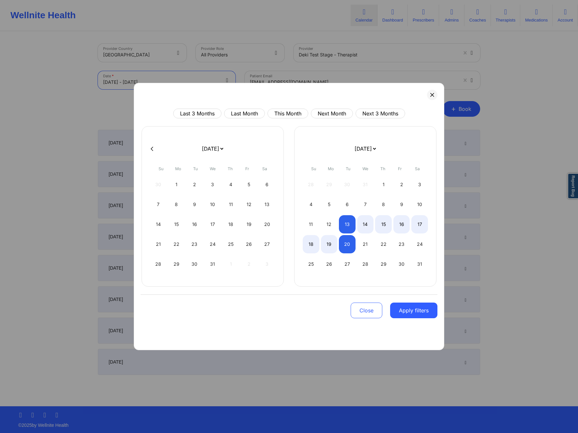
click at [171, 85] on body "Wellnite Health Calendar Dashboard Prescribers Admins Coaches Therapists Medica…" at bounding box center [289, 216] width 578 height 433
click at [326, 226] on div "12" at bounding box center [329, 224] width 17 height 18
select select "2025-11"
select select "2026-0"
select select "2025-11"
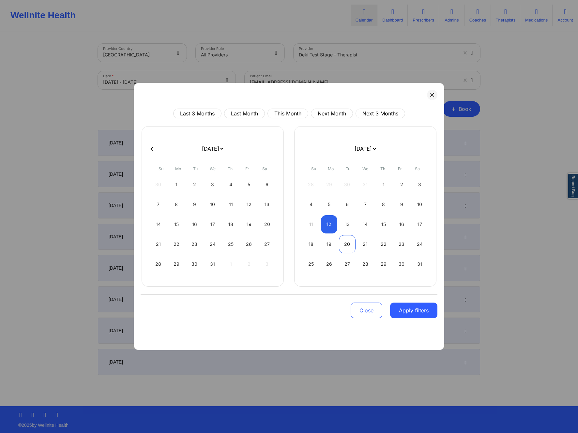
select select "2026-0"
select select "2025-11"
select select "2026-0"
click at [362, 246] on div "21" at bounding box center [365, 244] width 17 height 18
select select "2025-11"
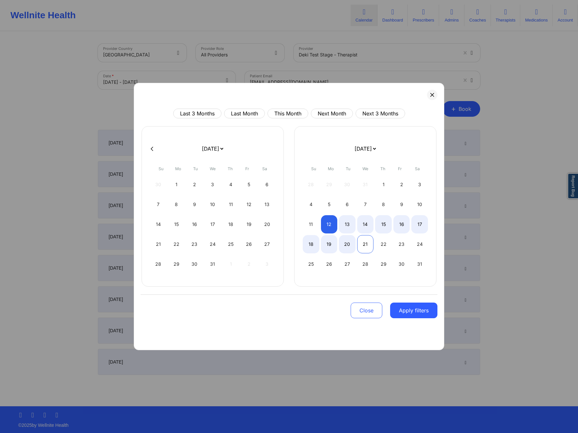
select select "2026-0"
click at [415, 313] on button "Apply filters" at bounding box center [413, 311] width 47 height 16
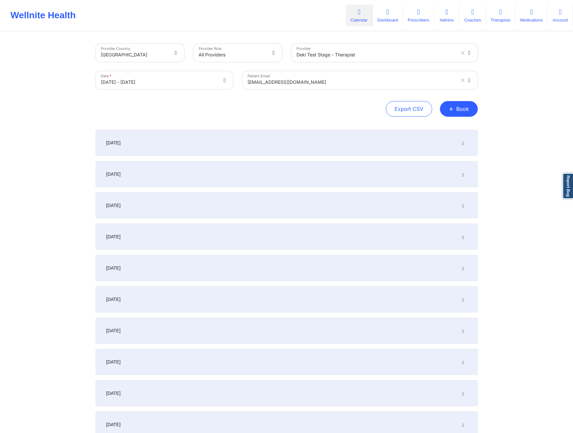
click at [315, 94] on div "Patient Email tai+therapist12@wellnite.com" at bounding box center [360, 80] width 245 height 27
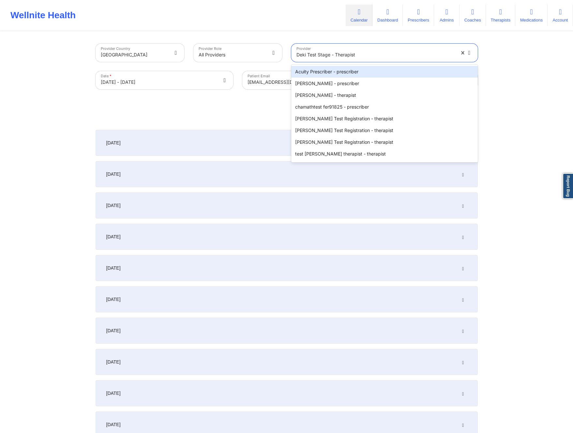
click at [336, 56] on div at bounding box center [376, 55] width 159 height 8
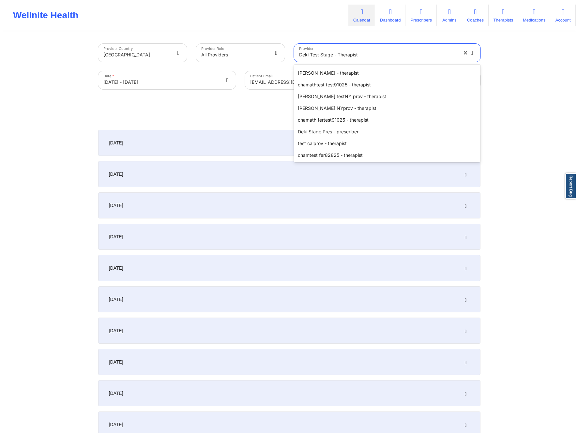
scroll to position [375, 0]
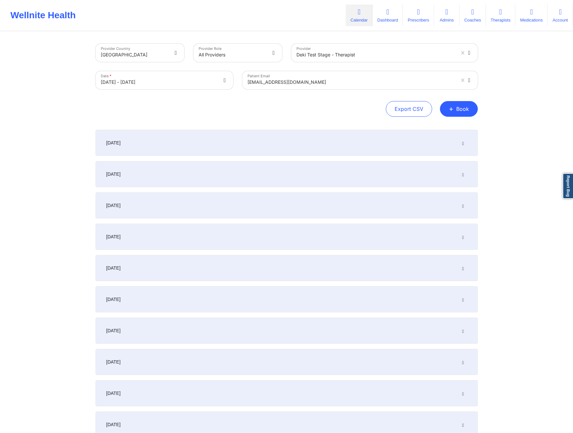
click at [502, 88] on div "Provider Country United States Provider Role All Providers Provider Deki Test S…" at bounding box center [286, 232] width 573 height 464
click at [170, 181] on div "January 13, 2026" at bounding box center [287, 174] width 382 height 26
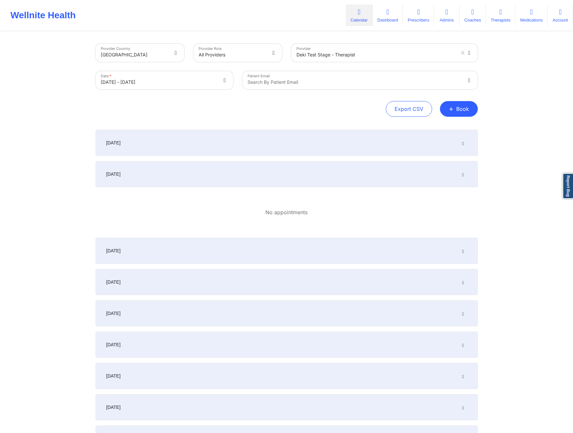
click at [297, 178] on div "January 13, 2026" at bounding box center [287, 174] width 382 height 26
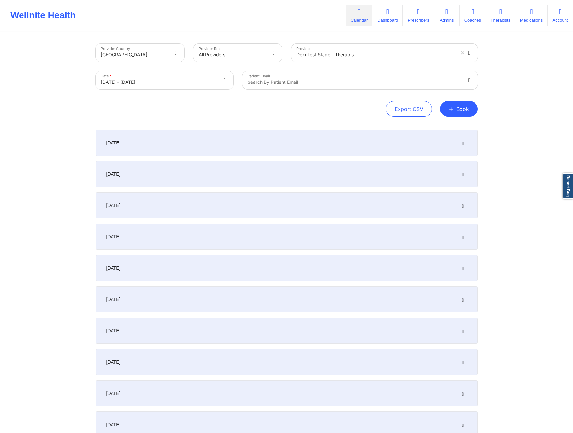
select select "2025-11"
select select "2026-0"
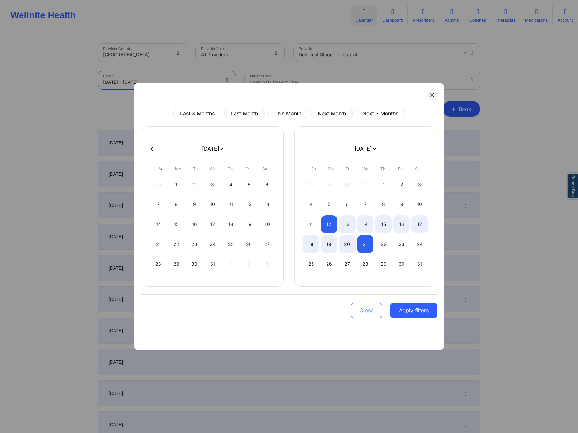
click at [175, 85] on body "Wellnite Health Calendar Dashboard Prescribers Admins Coaches Therapists Medica…" at bounding box center [289, 216] width 578 height 433
click at [361, 243] on div "21" at bounding box center [365, 244] width 17 height 18
select select "2025-11"
select select "2026-0"
select select "2025-11"
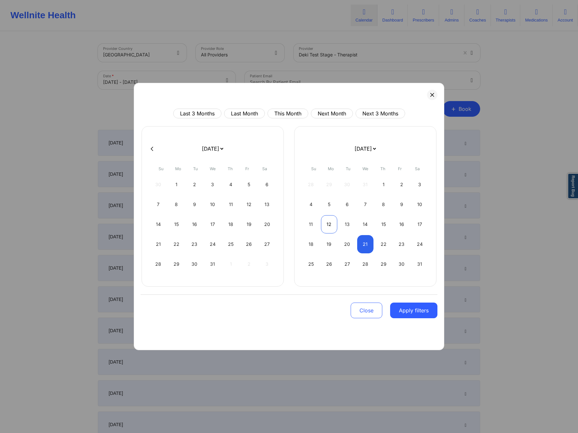
select select "2026-0"
select select "2025-11"
select select "2026-0"
select select "2025-11"
select select "2026-0"
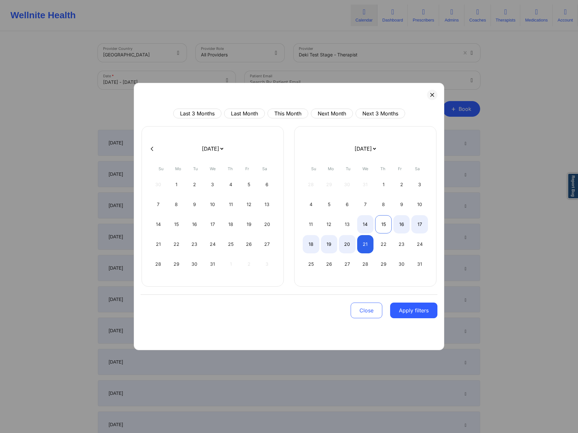
select select "2025-11"
select select "2026-0"
select select "2025-11"
select select "2026-0"
select select "2025-11"
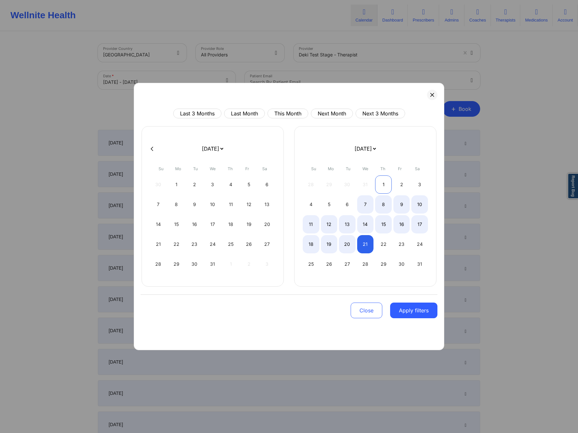
select select "2026-0"
click at [383, 180] on div "1" at bounding box center [383, 185] width 17 height 18
select select "2025-11"
select select "2026-0"
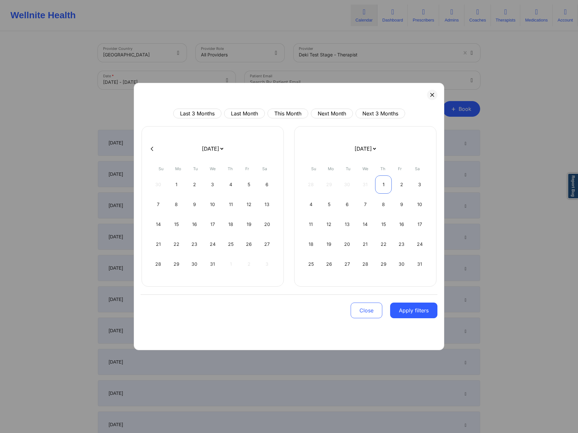
click at [383, 180] on div "1" at bounding box center [383, 185] width 17 height 18
select select "2025-11"
select select "2026-0"
click at [403, 309] on button "Apply filters" at bounding box center [413, 311] width 47 height 16
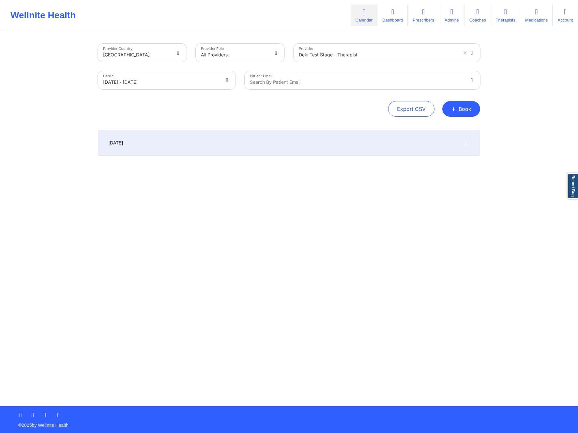
click at [188, 136] on div "January 1, 2026" at bounding box center [289, 143] width 382 height 26
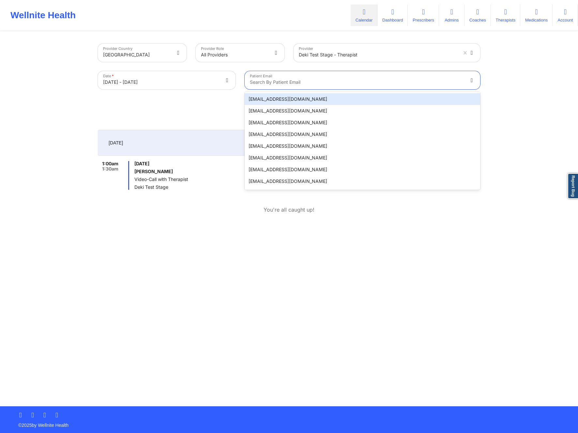
click at [325, 78] on div "Search by patient email" at bounding box center [355, 80] width 220 height 18
click at [379, 52] on div at bounding box center [378, 55] width 159 height 8
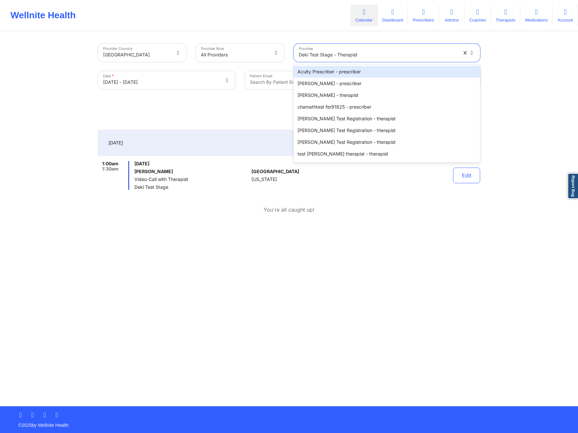
click at [101, 109] on div "Export CSV + Book" at bounding box center [289, 109] width 382 height 16
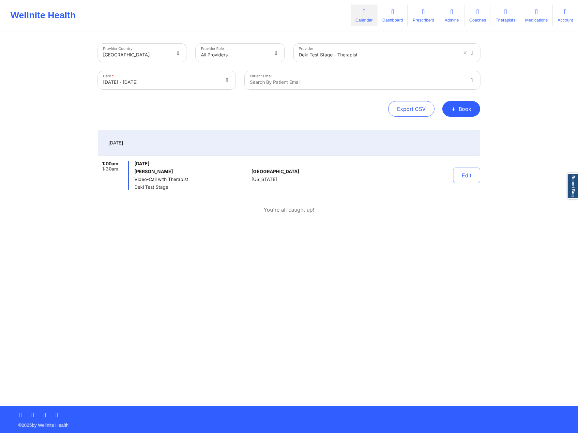
click at [445, 205] on div "1:00am 1:30am Thursday, January 1, 2026 jay vu Video-Call with Therapist Deki T…" at bounding box center [289, 187] width 382 height 53
click at [272, 185] on div "United States Alabama" at bounding box center [288, 175] width 72 height 29
click at [258, 178] on span "[US_STATE]" at bounding box center [264, 179] width 25 height 5
click at [416, 137] on div "January 1, 2026" at bounding box center [289, 143] width 382 height 26
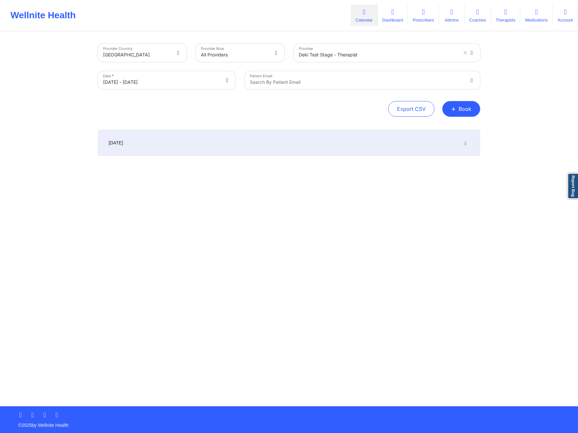
click at [416, 137] on div "January 1, 2026" at bounding box center [289, 143] width 382 height 26
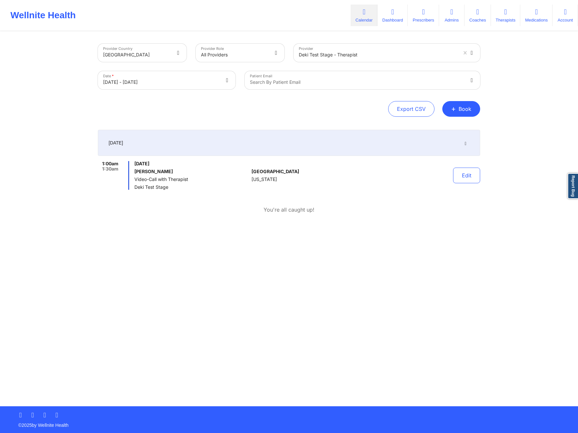
click at [161, 86] on body "Wellnite Health Calendar Dashboard Prescribers Admins Coaches Therapists Medica…" at bounding box center [289, 216] width 578 height 433
select select "2025-11"
select select "2026-0"
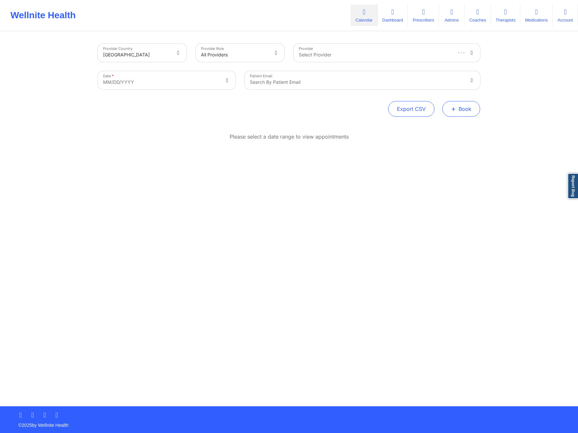
click at [469, 115] on button "+ Book" at bounding box center [462, 109] width 38 height 16
click at [428, 130] on button "Therapy Session" at bounding box center [451, 129] width 50 height 11
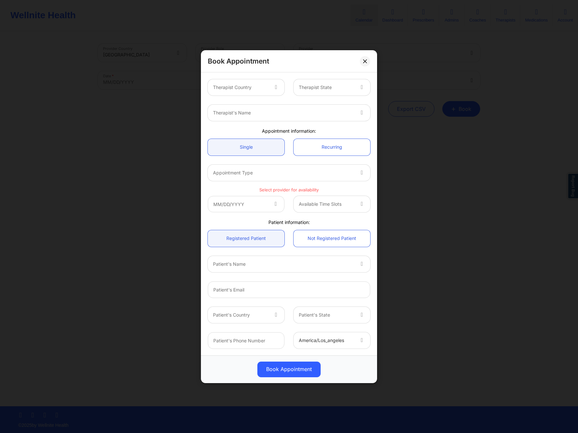
click at [436, 129] on div "Book Appointment Therapist Country Therapist State Therapist's Name Appointment…" at bounding box center [289, 216] width 578 height 433
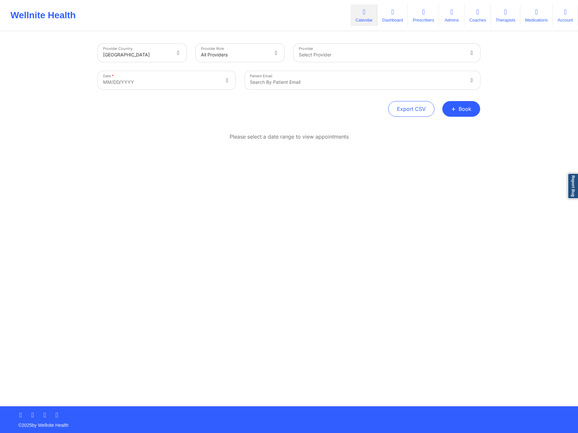
click at [121, 80] on body "Wellnite Health Calendar Dashboard Prescribers Admins Coaches Therapists Medica…" at bounding box center [289, 216] width 578 height 433
select select "2025-8"
select select "2025-9"
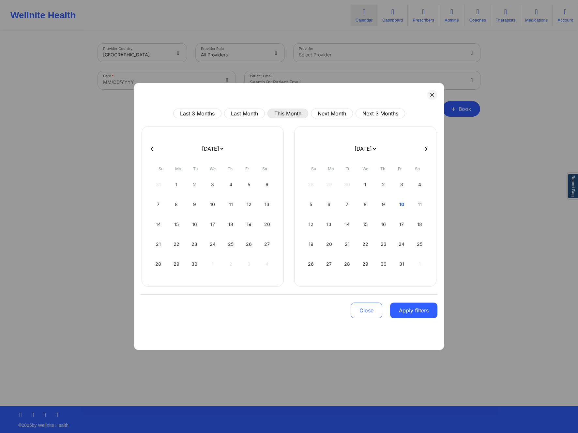
click at [280, 114] on button "This Month" at bounding box center [288, 114] width 41 height 10
select select "2025-9"
select select "2025-10"
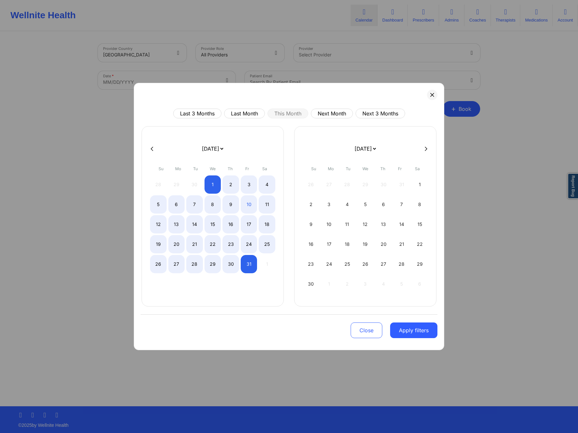
click at [434, 114] on div "Last 3 Months Last Month This Month Next Month Next 3 Months" at bounding box center [289, 114] width 297 height 10
click at [428, 149] on button at bounding box center [426, 149] width 7 height 6
select select "2025-10"
select select "2025-11"
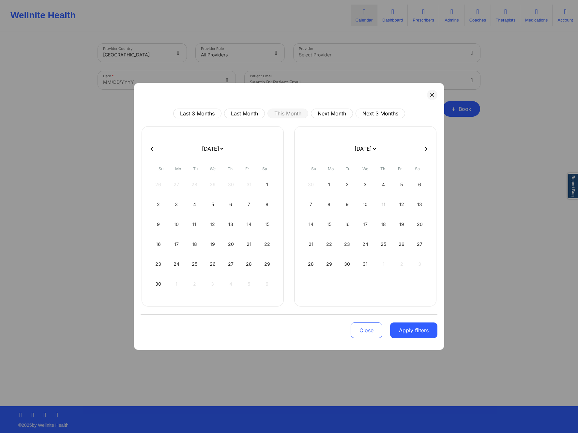
click at [428, 149] on button at bounding box center [426, 149] width 7 height 6
select select "2025-11"
select select "2026-0"
click at [155, 148] on button at bounding box center [152, 149] width 7 height 6
select select "2025-10"
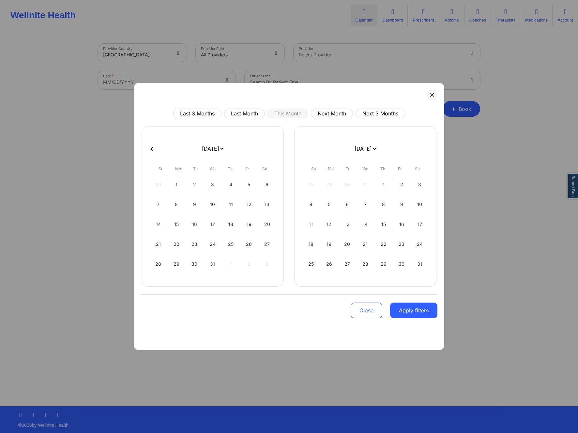
select select "2025-11"
click at [429, 143] on div "[DATE] [DATE] [DATE] [DATE] [DATE] [DATE] [DATE] [DATE] [DATE] [DATE] [DATE] [D…" at bounding box center [365, 216] width 142 height 180
click at [427, 147] on icon at bounding box center [426, 149] width 3 height 5
select select "2025-11"
select select "2026-0"
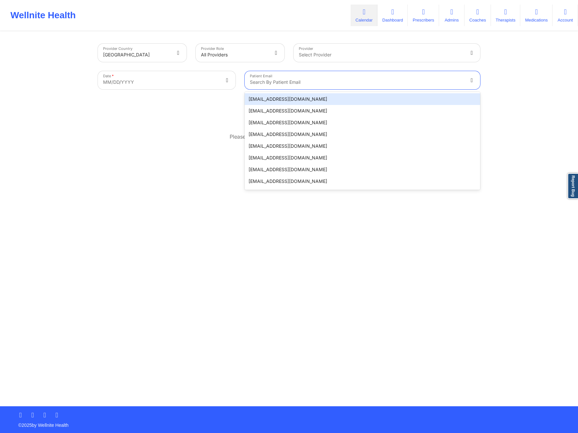
click at [368, 79] on div at bounding box center [357, 82] width 214 height 8
click at [156, 84] on body "Wellnite Health Calendar Dashboard Prescribers Admins Coaches Therapists Medica…" at bounding box center [289, 216] width 578 height 433
select select "2025-8"
select select "2025-9"
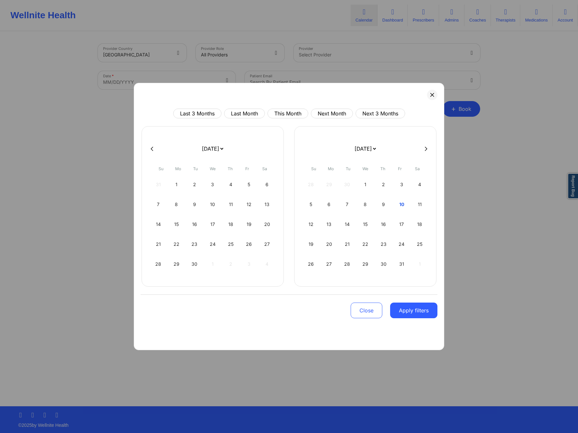
click at [428, 148] on button at bounding box center [426, 149] width 7 height 6
select select "2025-9"
select select "2025-10"
click at [420, 152] on div at bounding box center [289, 149] width 297 height 10
click at [423, 150] on button at bounding box center [426, 149] width 7 height 6
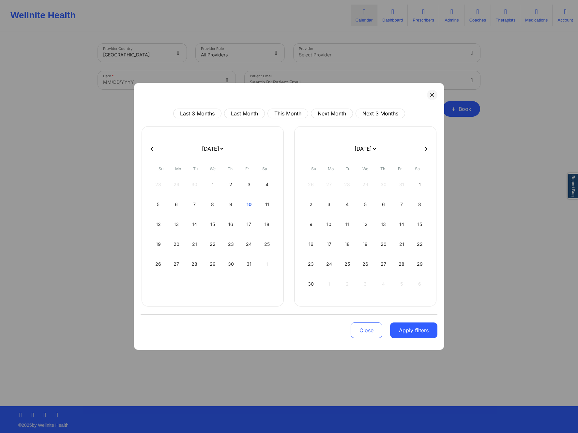
select select "2025-10"
select select "2025-11"
click at [424, 150] on button at bounding box center [426, 149] width 7 height 6
select select "2025-11"
select select "2026-0"
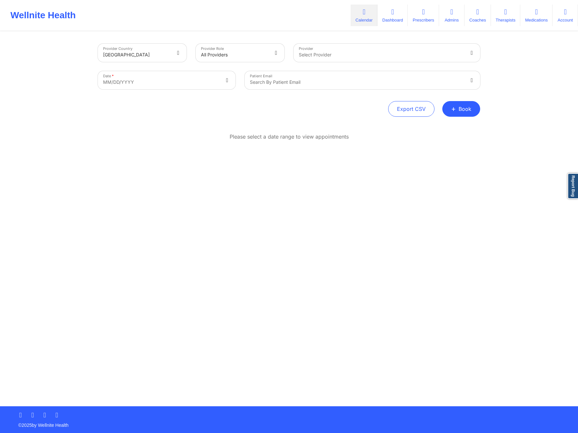
click at [426, 176] on div "Please select a date range to view appointments" at bounding box center [289, 158] width 382 height 50
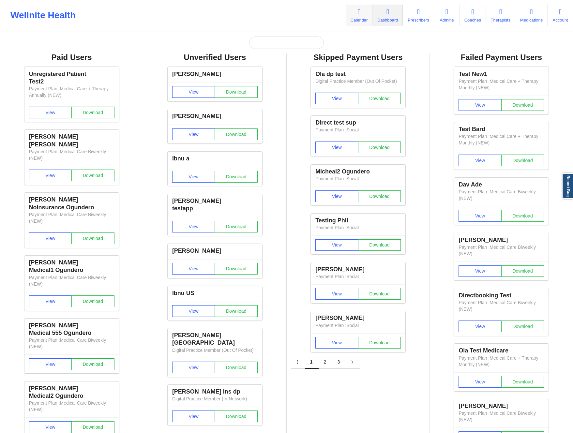
click at [360, 14] on link "Calendar" at bounding box center [359, 16] width 27 height 22
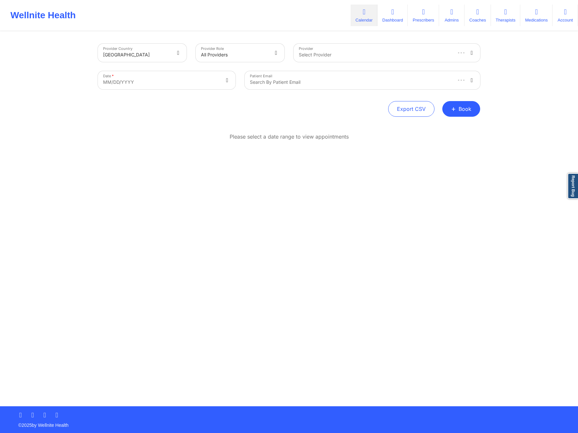
click at [293, 77] on div "Search by patient email" at bounding box center [348, 80] width 207 height 18
click at [306, 68] on div "Patient Email Use Up and Down to choose options, press Enter to select the curr…" at bounding box center [362, 80] width 245 height 27
click at [468, 113] on button "+ Book" at bounding box center [462, 109] width 38 height 16
click at [442, 128] on button "Therapy Session" at bounding box center [451, 129] width 50 height 11
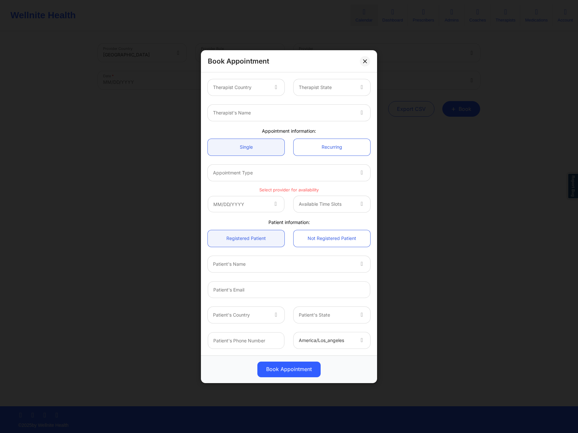
click at [258, 89] on div at bounding box center [240, 88] width 55 height 8
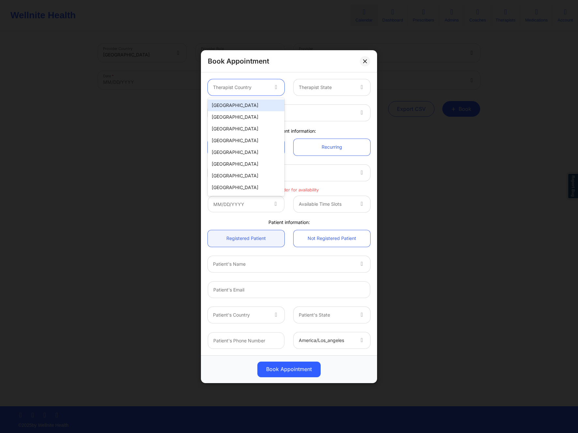
click at [253, 106] on div "[GEOGRAPHIC_DATA]" at bounding box center [246, 106] width 77 height 12
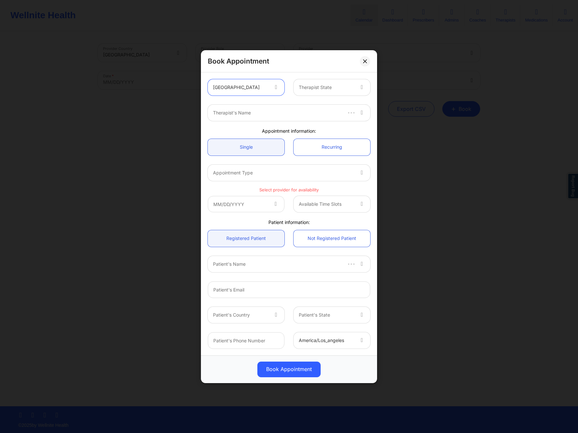
click at [318, 87] on div at bounding box center [326, 88] width 55 height 8
click at [307, 116] on div "Alaska" at bounding box center [332, 117] width 77 height 12
click at [254, 111] on div at bounding box center [283, 113] width 141 height 8
click at [250, 117] on div "Therapist's Name" at bounding box center [281, 113] width 147 height 16
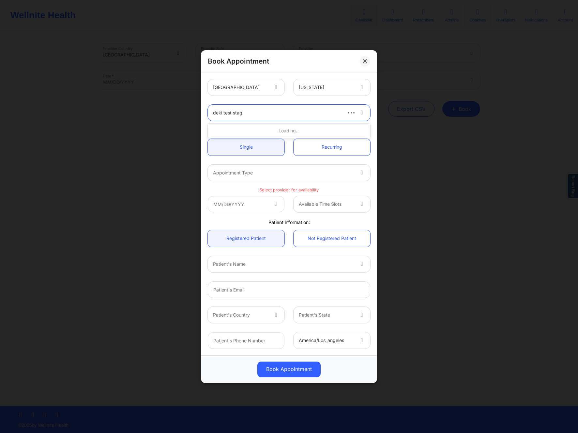
type input "deki test stage"
click at [257, 140] on div "Deki Test Stage" at bounding box center [289, 143] width 163 height 12
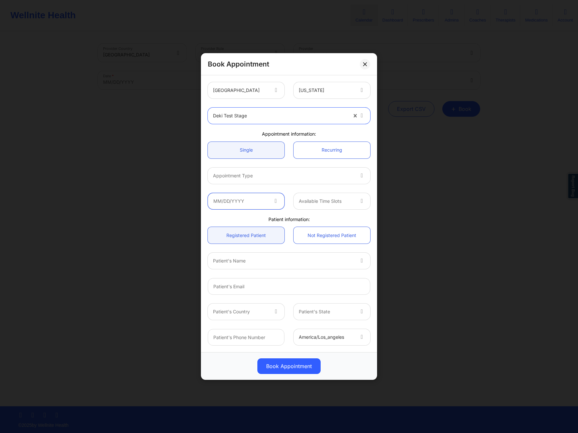
click at [257, 198] on input "text" at bounding box center [246, 201] width 77 height 16
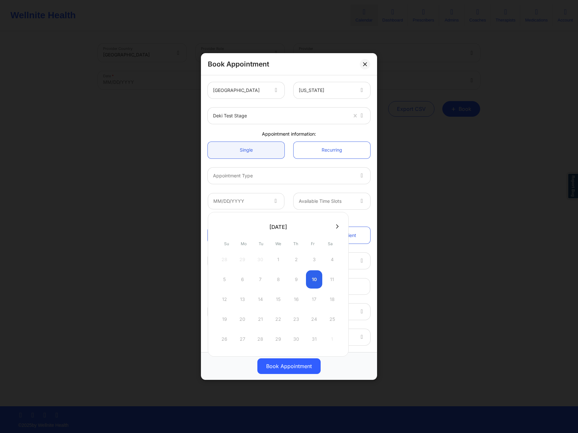
click at [248, 176] on div at bounding box center [283, 176] width 141 height 8
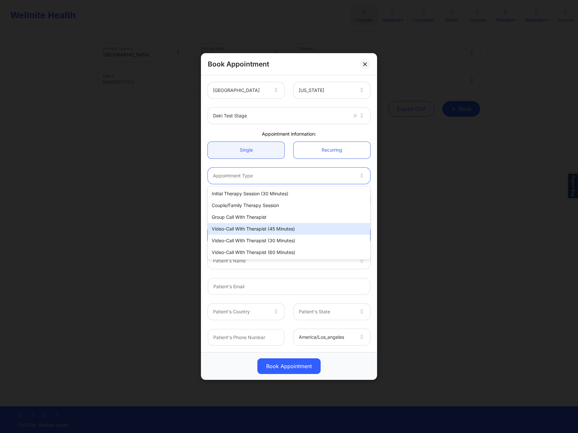
click at [247, 228] on div "Video-Call with Therapist (45 minutes)" at bounding box center [289, 229] width 163 height 12
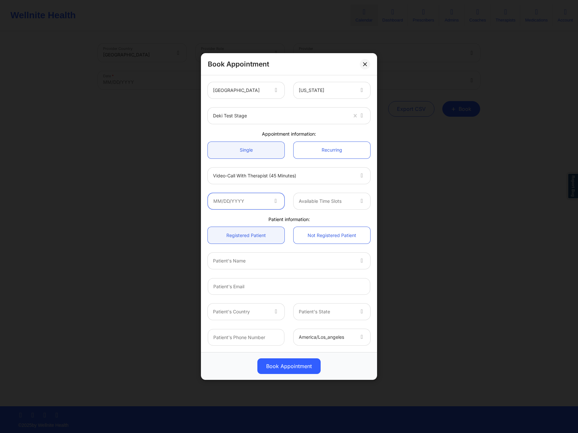
click at [247, 204] on input "text" at bounding box center [246, 201] width 77 height 16
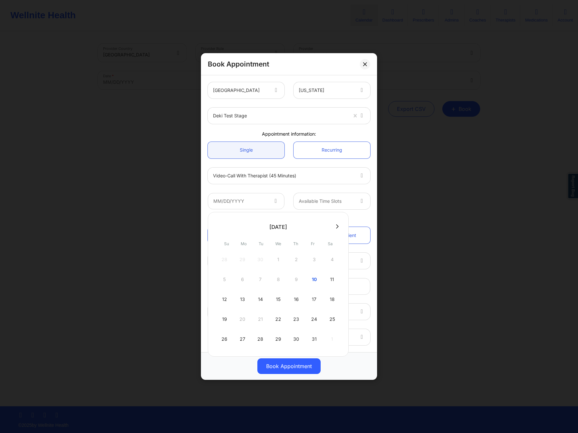
click at [333, 224] on div at bounding box center [278, 227] width 141 height 10
click at [336, 228] on icon at bounding box center [337, 226] width 3 height 5
click at [336, 228] on icon at bounding box center [337, 227] width 3 height 4
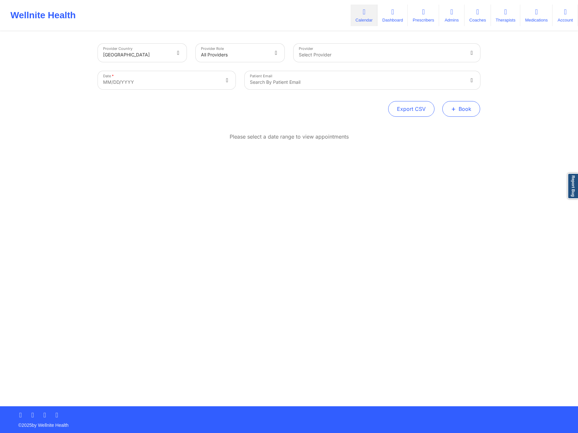
click at [460, 110] on button "+ Book" at bounding box center [462, 109] width 38 height 16
click at [438, 126] on button "Therapy Session" at bounding box center [451, 129] width 50 height 11
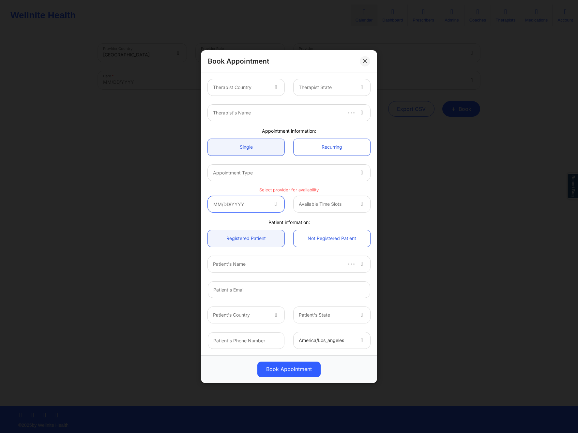
click at [250, 203] on input "text" at bounding box center [246, 204] width 77 height 16
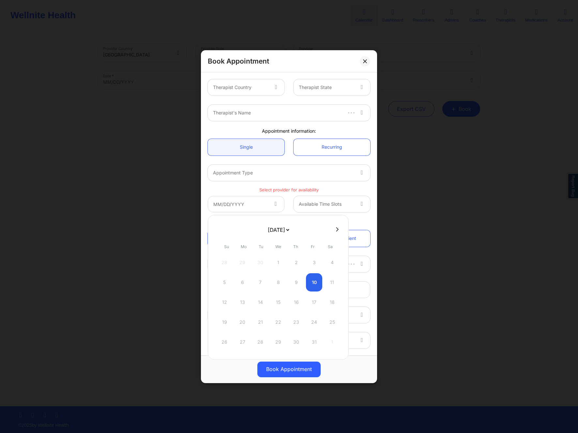
click at [279, 229] on select "[DATE] [DATE] [DATE] [DATE] [DATE] [DATE] [DATE] [DATE] [DATE] [DATE] [DATE] [D…" at bounding box center [279, 230] width 24 height 13
click at [290, 229] on select "[DATE] [DATE] [DATE] [DATE] [DATE] [DATE] [DATE] [DATE] [DATE] [DATE] [DATE] [D…" at bounding box center [279, 230] width 24 height 13
click at [278, 235] on select "[DATE] [DATE] [DATE] [DATE] [DATE] [DATE] [DATE] [DATE] [DATE] [DATE] [DATE] [D…" at bounding box center [279, 230] width 24 height 13
click at [290, 230] on select "[DATE] [DATE] [DATE] [DATE] [DATE] [DATE] [DATE] [DATE] [DATE] [DATE] [DATE] [D…" at bounding box center [279, 230] width 24 height 13
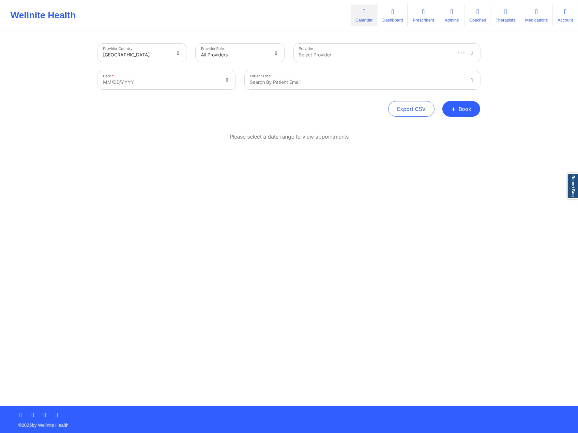
click at [401, 167] on div "Please select a date range to view appointments" at bounding box center [289, 158] width 382 height 50
click at [454, 107] on span "+" at bounding box center [453, 109] width 5 height 4
click at [450, 131] on button "Therapy Session" at bounding box center [451, 129] width 50 height 11
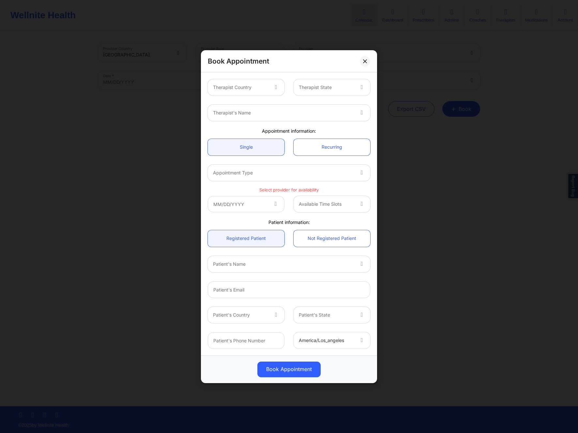
click at [263, 86] on div at bounding box center [240, 88] width 55 height 8
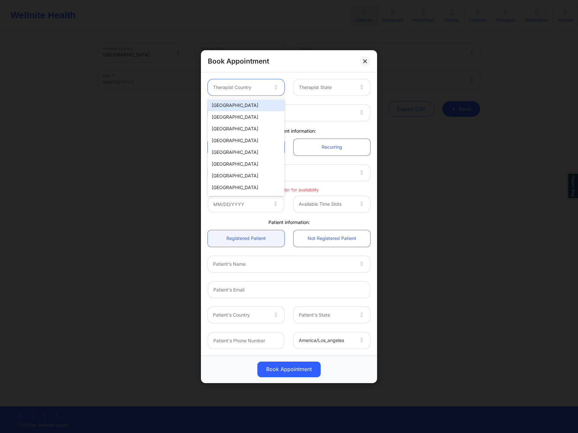
click at [257, 105] on div "[GEOGRAPHIC_DATA]" at bounding box center [246, 106] width 77 height 12
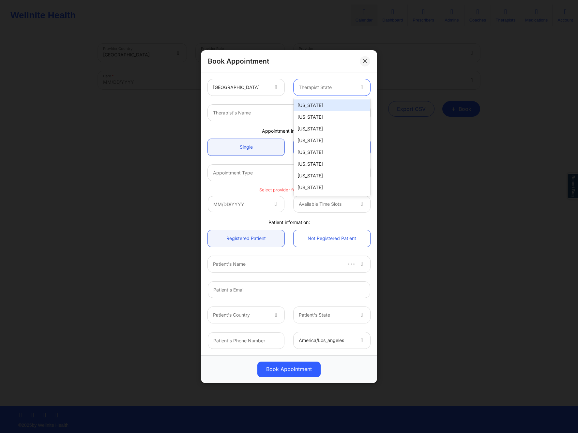
click at [296, 87] on div "Therapist State" at bounding box center [324, 87] width 61 height 16
click at [323, 101] on div "Alabama" at bounding box center [332, 106] width 77 height 12
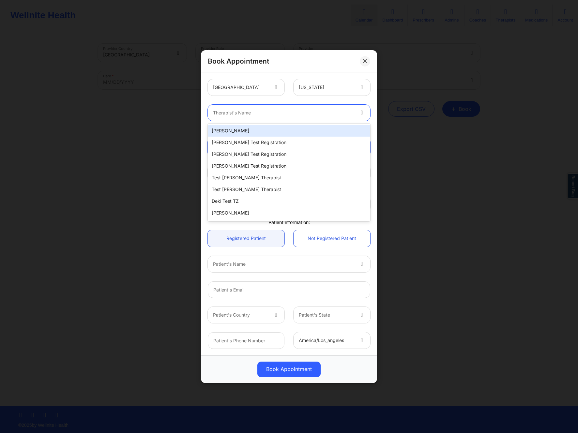
click at [295, 112] on div at bounding box center [283, 113] width 141 height 8
click at [229, 132] on div "Micheal Ogundero" at bounding box center [289, 131] width 163 height 12
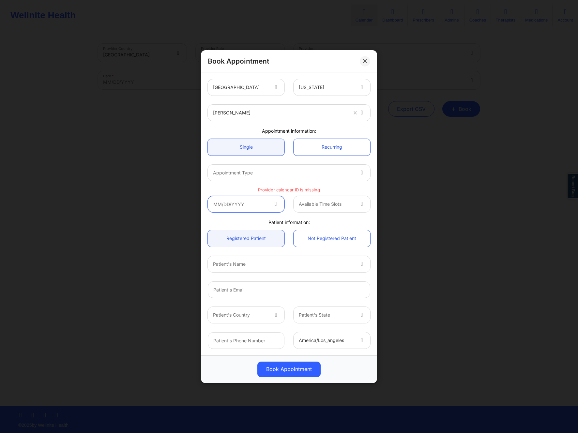
click at [242, 205] on input "text" at bounding box center [246, 204] width 77 height 16
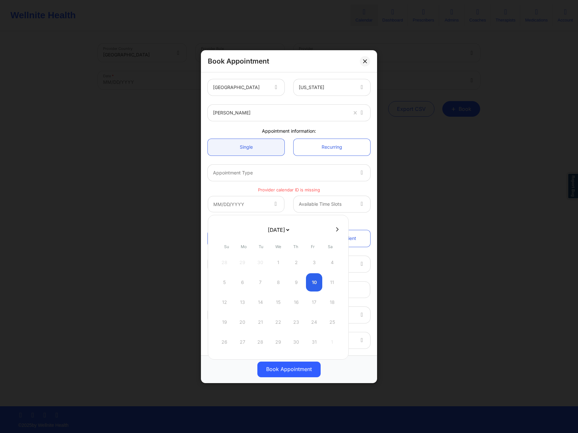
click at [285, 227] on select "October 2025 November 2025 December 2025 January 2026 February 2026 March 2026 …" at bounding box center [279, 230] width 24 height 13
click at [290, 231] on select "October 2025 November 2025 December 2025 January 2026 February 2026 March 2026 …" at bounding box center [279, 230] width 24 height 13
click at [269, 227] on select "October 2025 November 2025 December 2025 January 2026 February 2026 March 2026 …" at bounding box center [279, 230] width 24 height 13
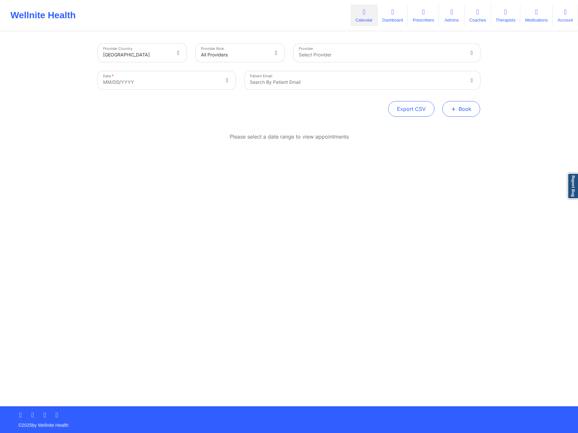
click at [459, 110] on button "+ Book" at bounding box center [462, 109] width 38 height 16
click at [448, 125] on button "Therapy Session" at bounding box center [451, 129] width 50 height 11
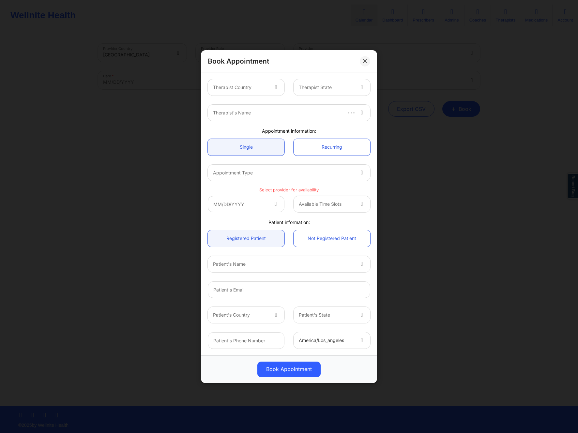
click at [276, 202] on icon at bounding box center [275, 203] width 7 height 6
click at [257, 204] on input "text" at bounding box center [246, 204] width 77 height 16
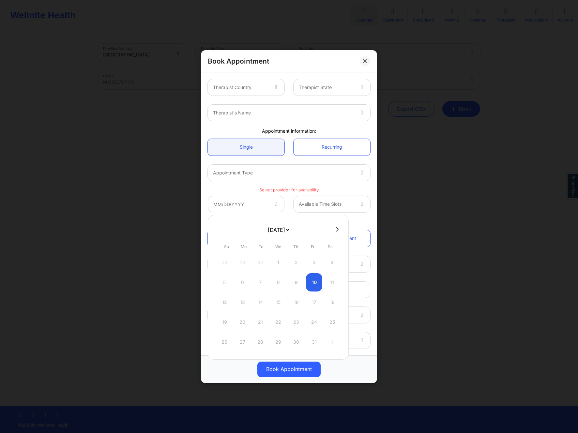
click at [334, 230] on button at bounding box center [337, 230] width 7 height 6
select select "2025-10"
click at [334, 230] on button at bounding box center [337, 230] width 7 height 6
select select "2025-11"
click at [339, 231] on button at bounding box center [337, 230] width 7 height 6
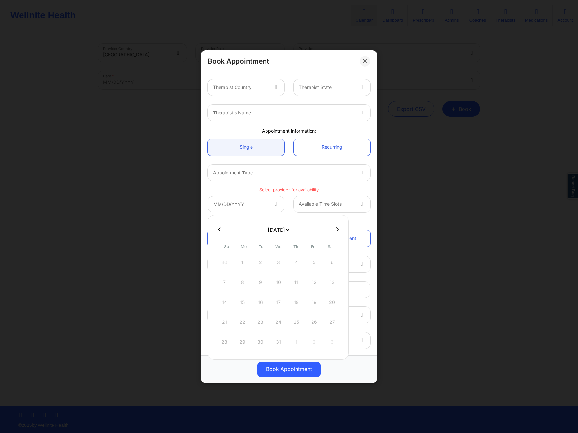
select select "2026-0"
click at [290, 228] on select "[DATE] [DATE] [DATE] [DATE] [DATE] [DATE] [DATE] [DATE] [DATE] [DATE] [DATE] [D…" at bounding box center [279, 230] width 24 height 13
select select "2026-0"
click at [284, 229] on select "[DATE] [DATE] [DATE] [DATE] [DATE] [DATE] [DATE] [DATE] [DATE] [DATE] [DATE] [D…" at bounding box center [279, 230] width 24 height 13
select select "2026-0"
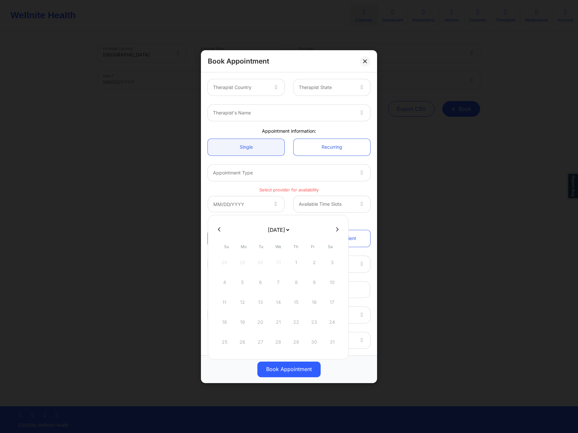
click at [281, 231] on select "[DATE] [DATE] [DATE] [DATE] [DATE] [DATE] [DATE] [DATE] [DATE] [DATE] [DATE] [D…" at bounding box center [279, 230] width 24 height 13
select select "2026-0"
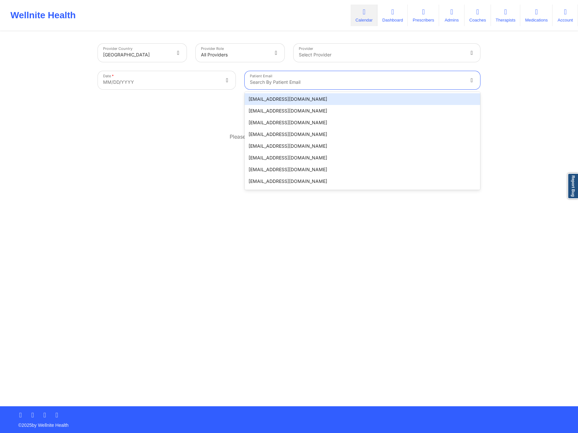
click at [305, 72] on div "Search by patient email" at bounding box center [355, 80] width 220 height 18
click at [485, 92] on div "Patient Email [EMAIL_ADDRESS][DOMAIN_NAME], 1 of 20. 20 results available. Use …" at bounding box center [362, 80] width 245 height 27
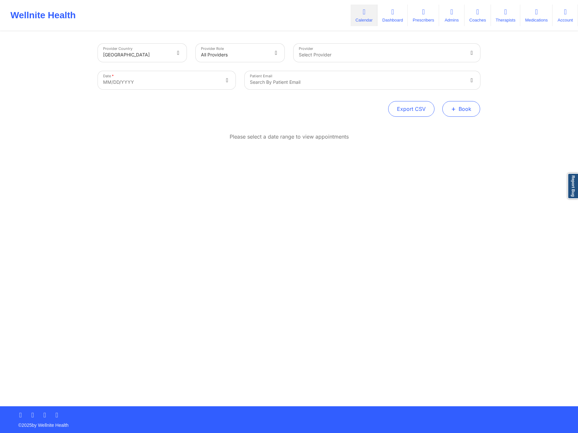
click at [464, 104] on button "+ Book" at bounding box center [462, 109] width 38 height 16
click at [460, 127] on button "Therapy Session" at bounding box center [451, 129] width 50 height 11
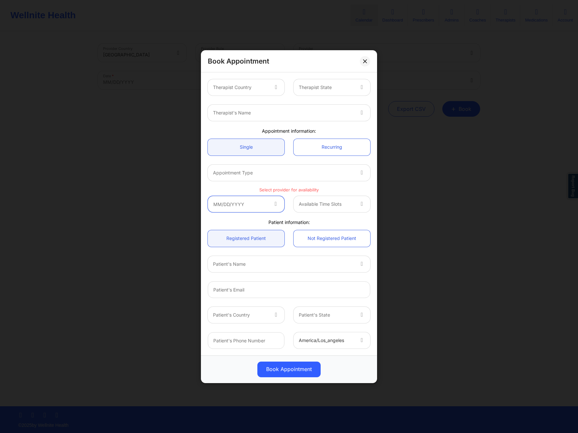
click at [264, 205] on input "text" at bounding box center [246, 204] width 77 height 16
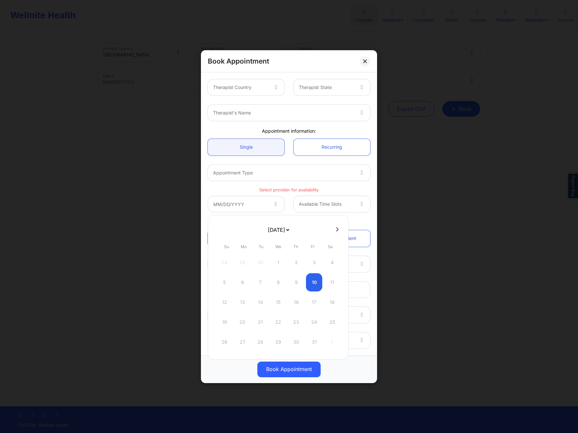
click at [290, 229] on select "[DATE] [DATE] [DATE] [DATE] [DATE] [DATE] [DATE] [DATE] [DATE] [DATE] [DATE] [D…" at bounding box center [279, 230] width 24 height 13
select select "2026-3"
click at [290, 230] on select "[DATE] [DATE] [DATE] [DATE] [DATE] [DATE] [DATE] [DATE] [DATE] [DATE] [DATE] [D…" at bounding box center [279, 230] width 24 height 13
select select "2026-2"
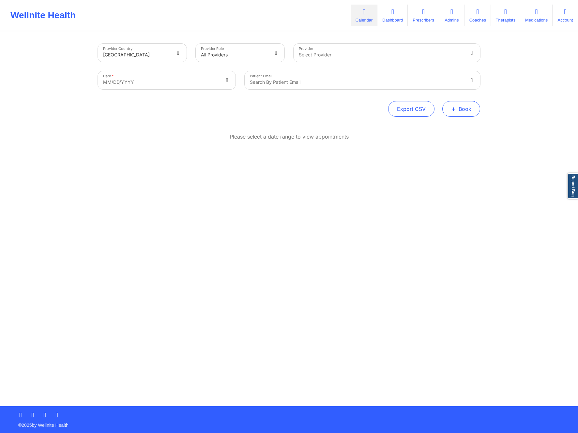
click at [455, 110] on span "+" at bounding box center [453, 109] width 5 height 4
click at [472, 128] on button "Therapy Session" at bounding box center [451, 129] width 50 height 11
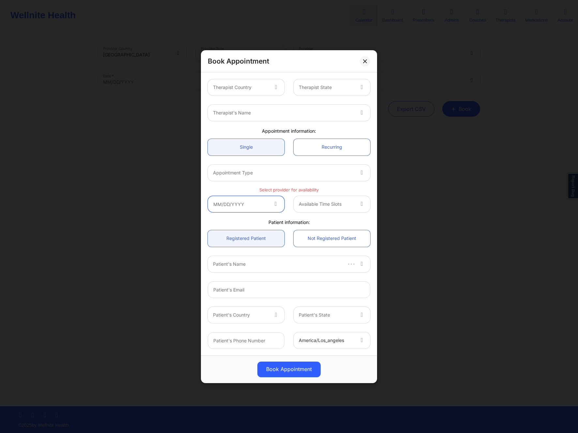
click at [259, 209] on input "text" at bounding box center [246, 204] width 77 height 16
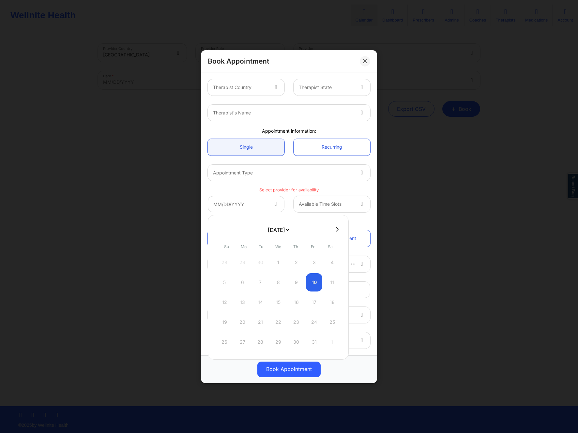
click at [282, 230] on select "October 2025 November 2025 December 2025 January 2026 February 2026 March 2026 …" at bounding box center [279, 230] width 24 height 13
click at [266, 87] on div at bounding box center [240, 88] width 55 height 8
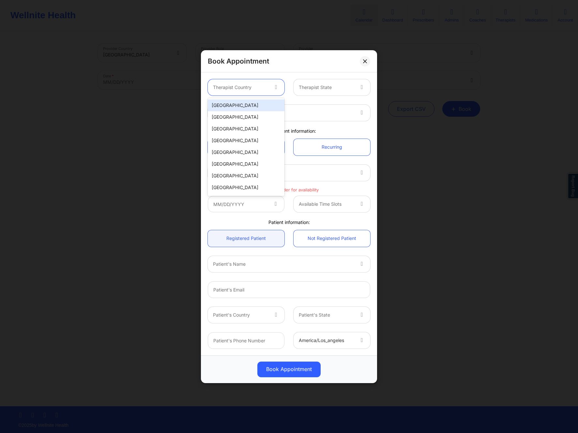
click at [261, 103] on div "United States" at bounding box center [246, 106] width 77 height 12
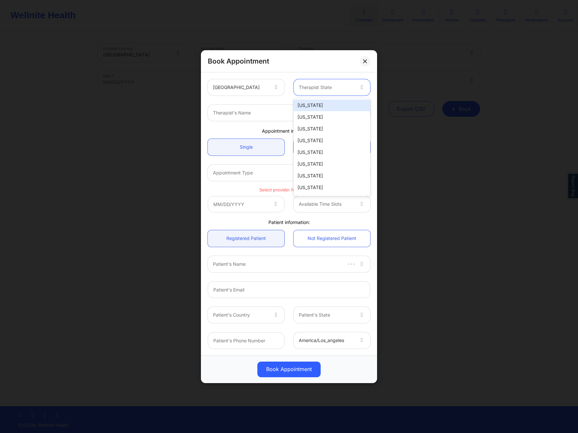
click at [363, 86] on icon at bounding box center [362, 87] width 7 height 6
click at [327, 101] on div "Alabama" at bounding box center [332, 106] width 77 height 12
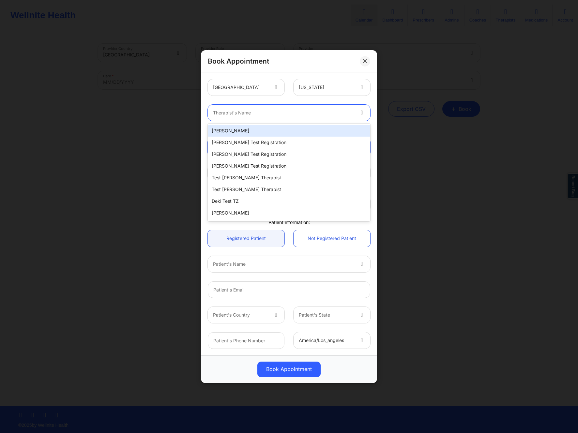
click at [255, 114] on div at bounding box center [283, 113] width 141 height 8
click at [255, 135] on div "Micheal Ogundero" at bounding box center [289, 131] width 163 height 12
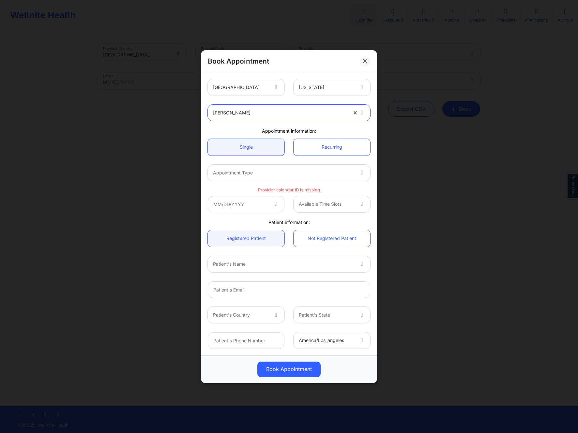
click at [266, 114] on div at bounding box center [280, 113] width 134 height 8
type input "deki test stage"
click at [253, 138] on div "Deki Test Stage" at bounding box center [289, 143] width 163 height 12
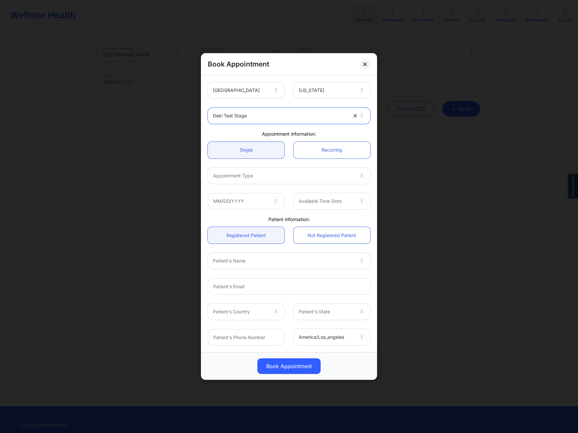
click at [266, 173] on div at bounding box center [283, 176] width 141 height 8
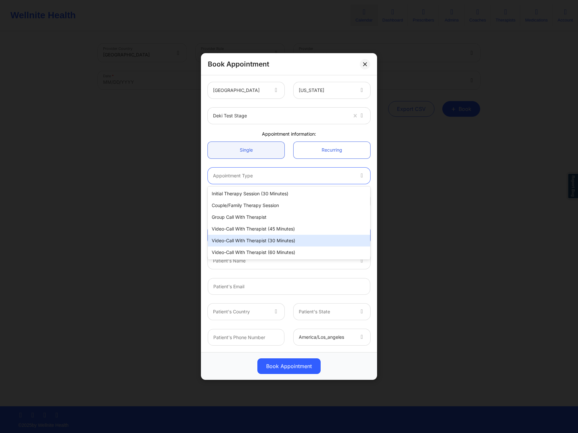
click at [263, 236] on div "Video-Call with Therapist (30 minutes)" at bounding box center [289, 241] width 163 height 12
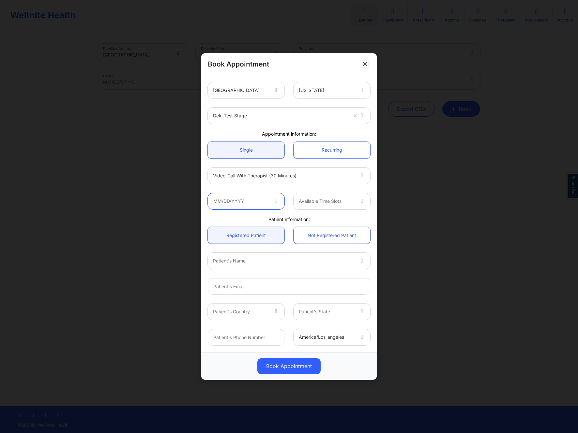
click at [263, 199] on input "text" at bounding box center [246, 201] width 77 height 16
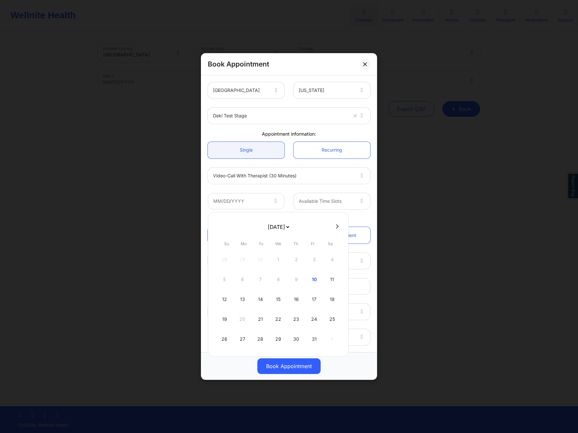
click at [290, 229] on select "October 2025 November 2025 December 2025 January 2026 February 2026 March 2026 …" at bounding box center [279, 227] width 24 height 13
select select "2026-7"
click at [280, 318] on div "19" at bounding box center [278, 319] width 16 height 18
type input "08/19/2026"
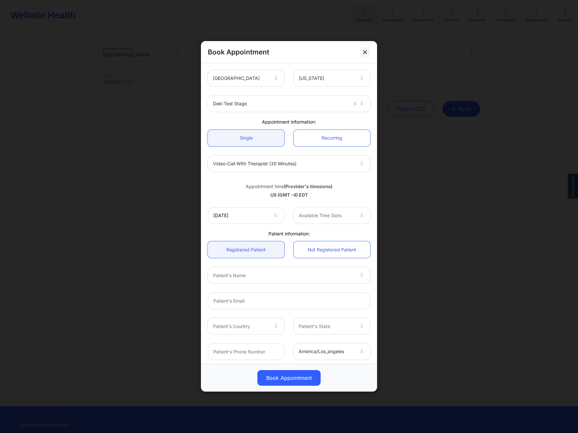
click at [275, 218] on span at bounding box center [276, 216] width 8 height 8
click at [274, 217] on icon at bounding box center [275, 215] width 7 height 6
click at [308, 215] on div at bounding box center [326, 216] width 55 height 8
click at [318, 234] on div "9:00 AM" at bounding box center [329, 234] width 75 height 12
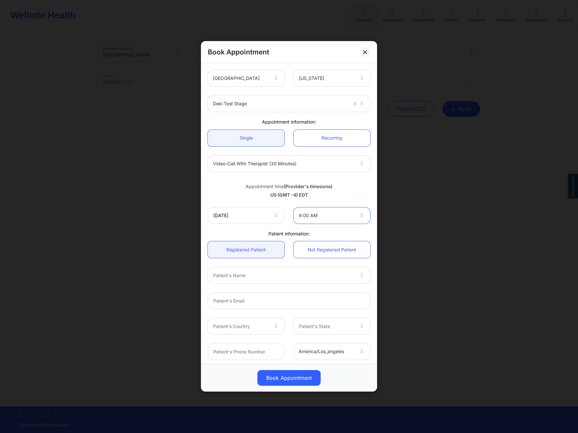
click at [330, 220] on div at bounding box center [326, 216] width 55 height 8
click at [317, 197] on div "US (GMT -4) EDT" at bounding box center [289, 195] width 163 height 7
click at [265, 215] on input "08/19/2026" at bounding box center [246, 216] width 77 height 16
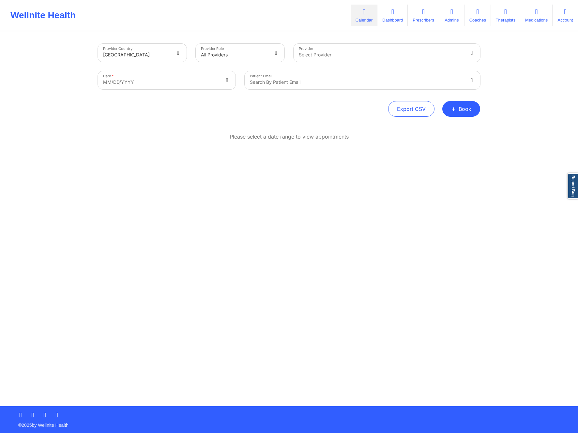
click at [211, 74] on body "Wellnite Health Calendar Dashboard Prescribers Admins Coaches Therapists Medica…" at bounding box center [289, 216] width 578 height 433
select select "2025-8"
select select "2025-9"
click at [470, 111] on button "+ Book" at bounding box center [462, 109] width 38 height 16
click at [458, 128] on button "Therapy Session" at bounding box center [451, 129] width 50 height 11
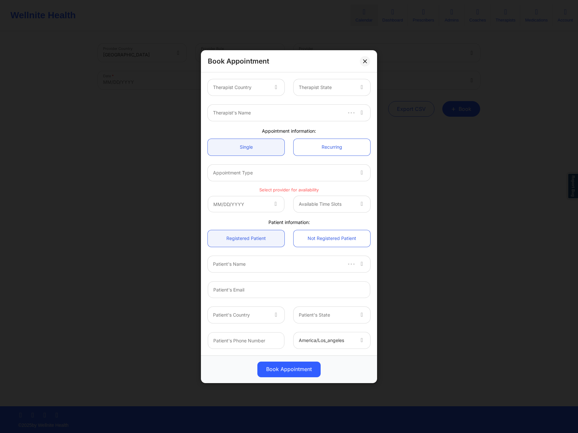
click at [269, 92] on div at bounding box center [277, 87] width 16 height 16
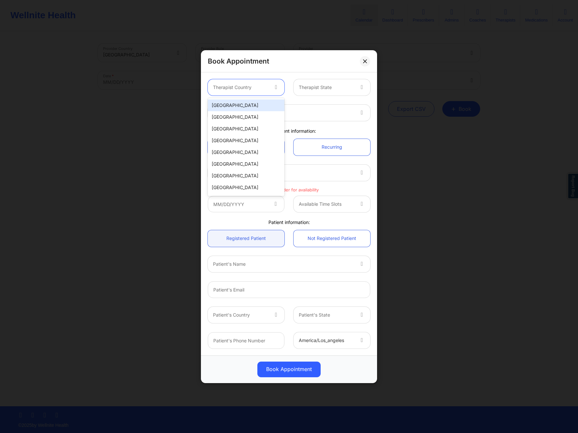
click at [257, 105] on div "United States" at bounding box center [246, 106] width 77 height 12
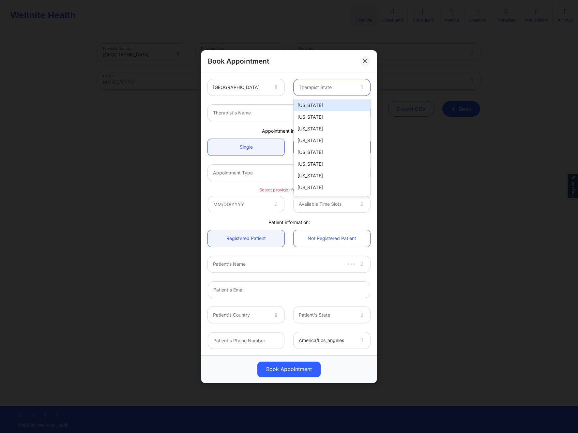
click at [308, 86] on div at bounding box center [326, 88] width 55 height 8
drag, startPoint x: 321, startPoint y: 102, endPoint x: 314, endPoint y: 114, distance: 13.9
click at [314, 114] on div "Alabama Alaska Arizona Arkansas California Colorado Connecticut Delaware Washin…" at bounding box center [332, 147] width 77 height 98
click at [314, 114] on div "Alaska" at bounding box center [332, 117] width 77 height 12
click at [259, 109] on div at bounding box center [283, 113] width 141 height 8
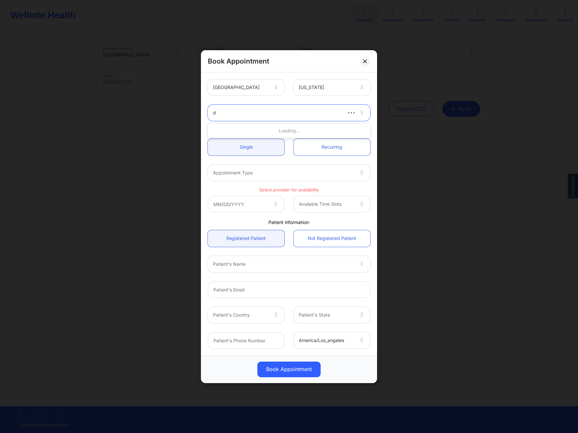
type input "d"
type input "đ"
click at [313, 82] on div "Alaska" at bounding box center [326, 87] width 55 height 16
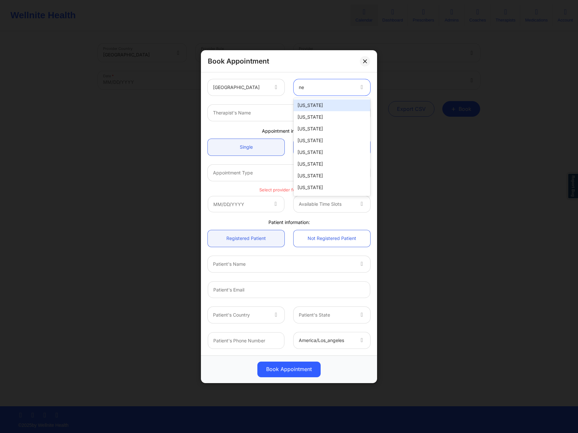
type input "new"
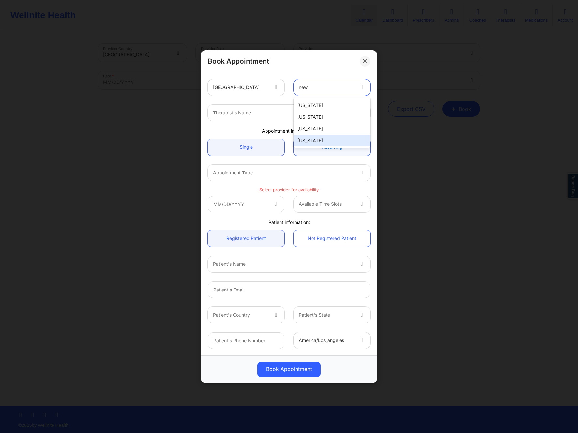
click at [327, 144] on div "New York" at bounding box center [332, 141] width 77 height 12
click at [299, 124] on div "Therapist's Name" at bounding box center [289, 112] width 172 height 25
click at [294, 112] on div at bounding box center [283, 113] width 141 height 8
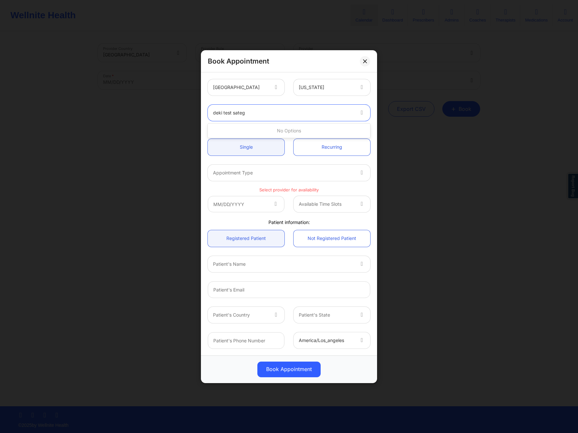
type input "deki test sateg"
click at [283, 132] on div "Appointment information:" at bounding box center [289, 131] width 172 height 7
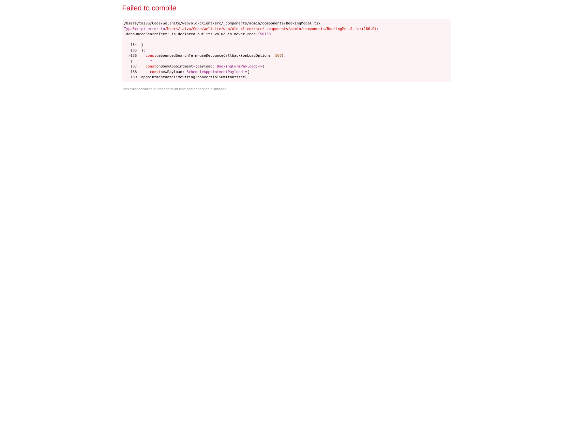
click at [324, 172] on div "Failed to compile /Users/taivu/Code/wellnite/web/old-client/src/_components/adm…" at bounding box center [287, 216] width 334 height 433
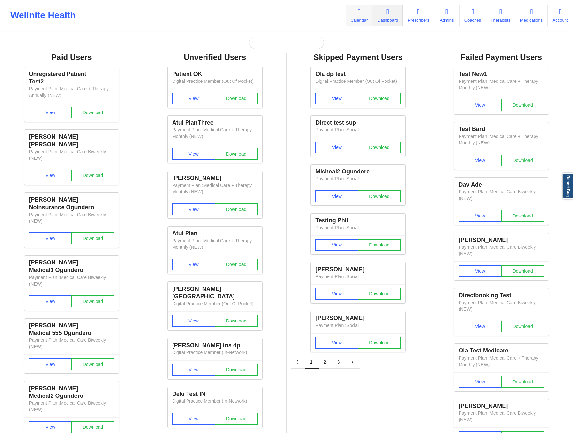
click at [359, 11] on link "Calendar" at bounding box center [359, 16] width 27 height 22
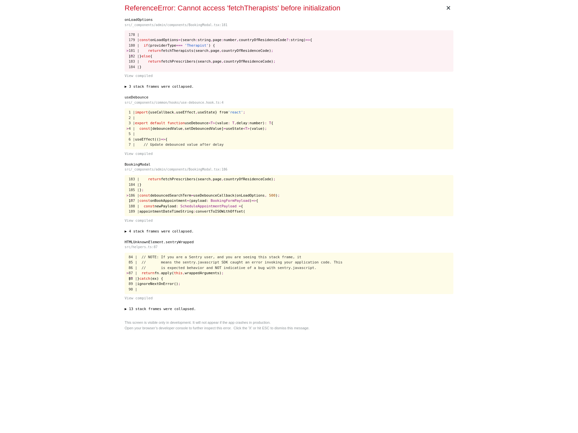
click at [250, 5] on div "ReferenceError: Cannot access 'fetchTherapists' before initialization" at bounding box center [284, 8] width 319 height 11
copy div "fetchTherapists"
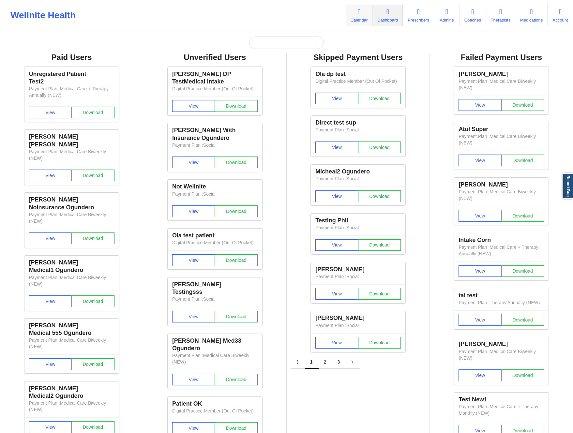
click at [348, 13] on link "Calendar" at bounding box center [359, 16] width 27 height 22
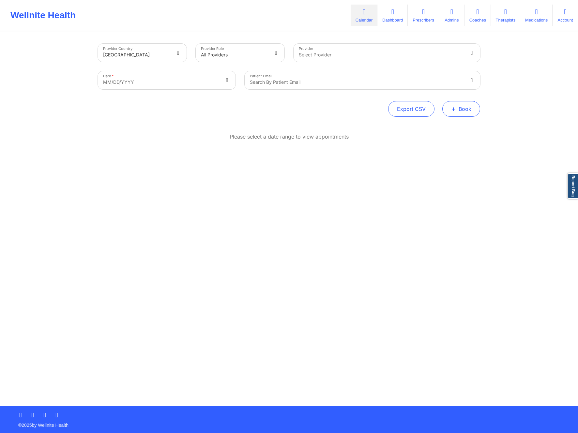
click at [463, 108] on button "+ Book" at bounding box center [462, 109] width 38 height 16
click at [434, 127] on button "Therapy Session" at bounding box center [451, 129] width 50 height 11
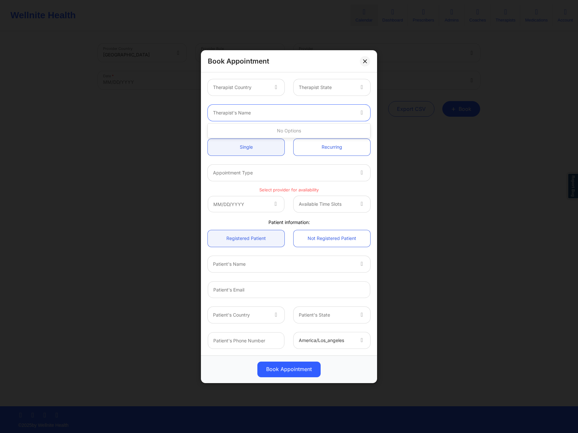
click at [287, 117] on div "Therapist's Name" at bounding box center [281, 113] width 147 height 16
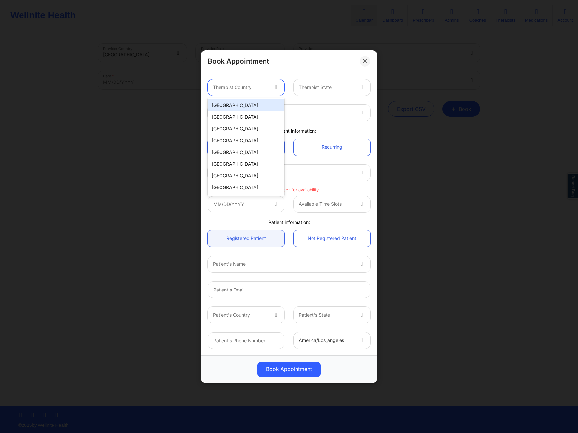
click at [264, 90] on div at bounding box center [240, 88] width 55 height 8
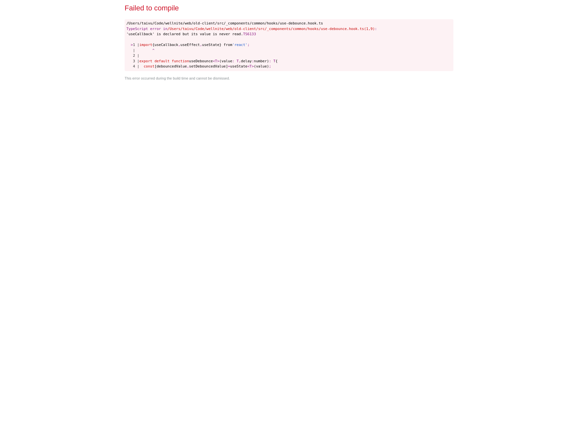
click at [410, 164] on div "Failed to compile /Users/taivu/Code/wellnite/web/old-client/src/_components/com…" at bounding box center [289, 216] width 334 height 433
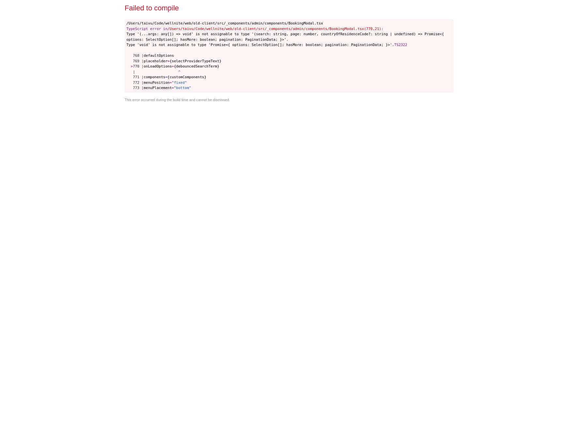
click at [304, 217] on div "Failed to compile /Users/taivu/Code/wellnite/web/old-client/src/_components/adm…" at bounding box center [289, 216] width 334 height 433
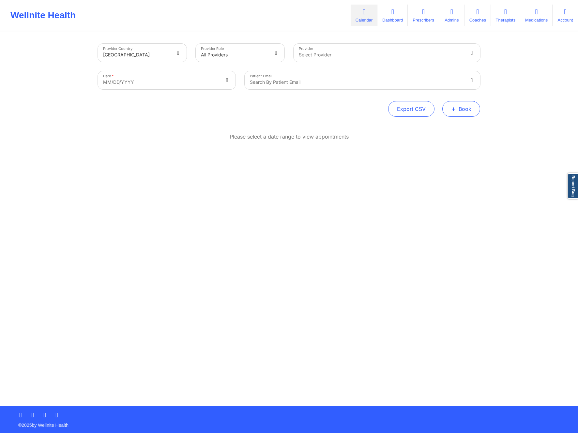
click at [462, 108] on button "+ Book" at bounding box center [462, 109] width 38 height 16
click at [438, 127] on button "Therapy Session" at bounding box center [451, 129] width 50 height 11
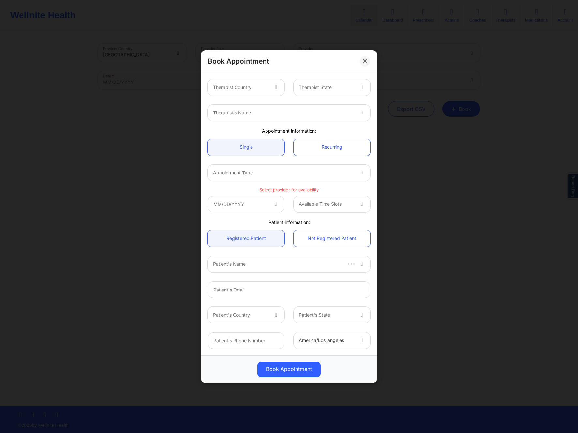
click at [263, 90] on div at bounding box center [240, 88] width 55 height 8
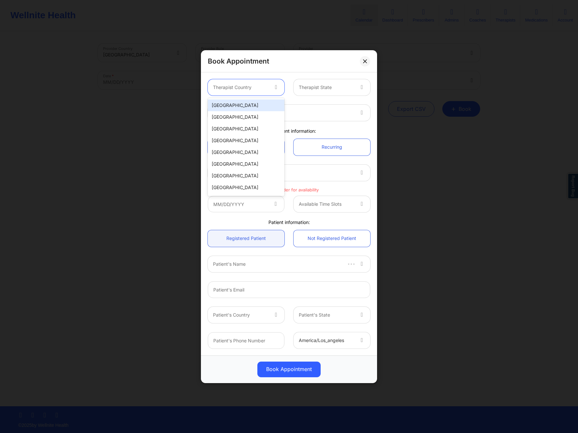
click at [251, 107] on div "[GEOGRAPHIC_DATA]" at bounding box center [246, 106] width 77 height 12
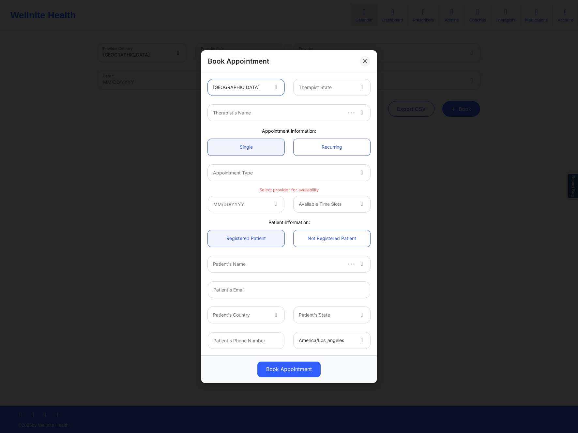
click at [318, 88] on div at bounding box center [326, 88] width 55 height 8
click at [482, 161] on div "Book Appointment United States Alabama, 1 of 51. 51 results available. Use Up a…" at bounding box center [289, 216] width 578 height 433
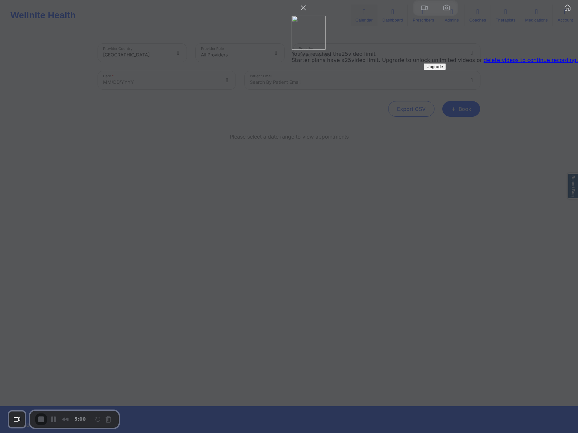
click at [524, 63] on link "delete videos to continue recording." at bounding box center [531, 60] width 94 height 6
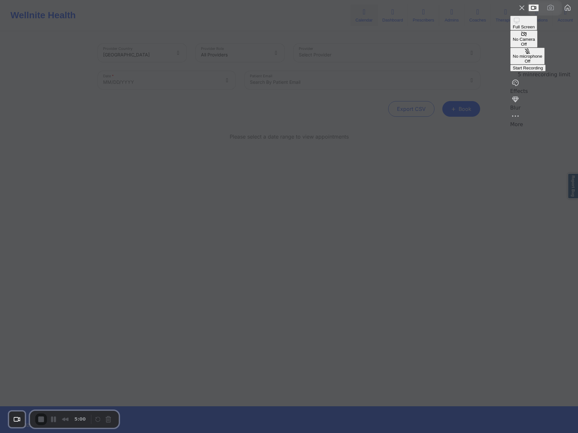
click at [519, 70] on span "Start Recording" at bounding box center [528, 68] width 30 height 5
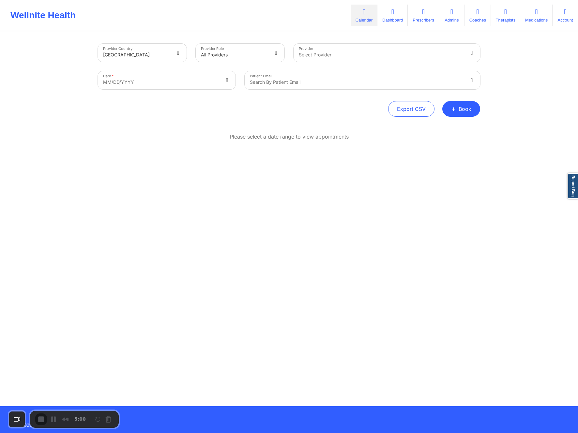
click at [368, 153] on div "Please select a date range to view appointments" at bounding box center [289, 158] width 382 height 50
click at [463, 107] on button "+ Book" at bounding box center [462, 109] width 38 height 16
click at [439, 129] on button "Therapy Session" at bounding box center [451, 129] width 50 height 11
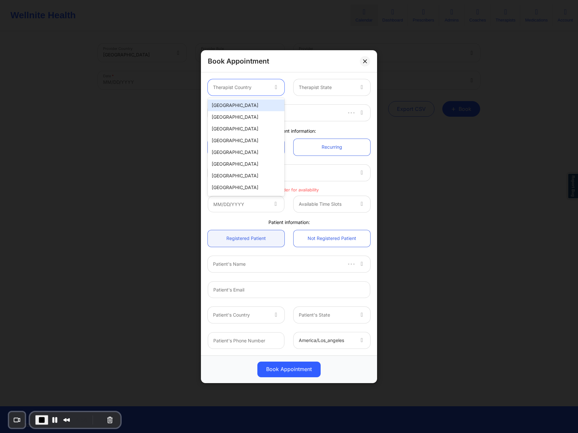
click at [244, 90] on div at bounding box center [240, 88] width 55 height 8
click at [239, 109] on div "[GEOGRAPHIC_DATA]" at bounding box center [246, 106] width 77 height 12
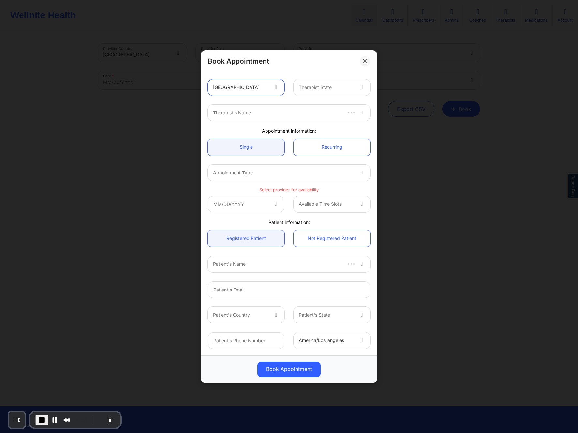
click at [324, 85] on div at bounding box center [326, 88] width 55 height 8
click at [320, 104] on div "[US_STATE]" at bounding box center [332, 106] width 77 height 12
click at [290, 110] on div at bounding box center [277, 113] width 128 height 8
type input "deki test stage"
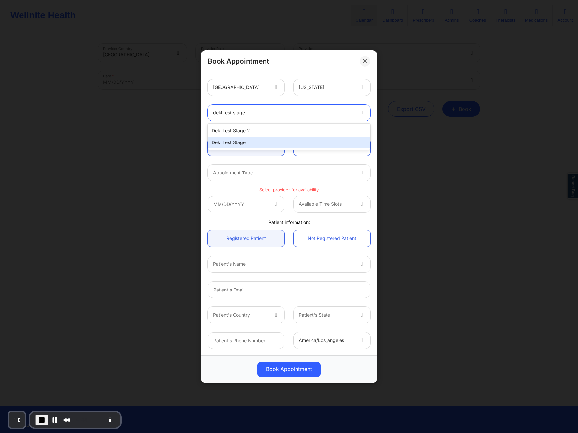
click at [237, 143] on div "Deki Test Stage" at bounding box center [289, 143] width 163 height 12
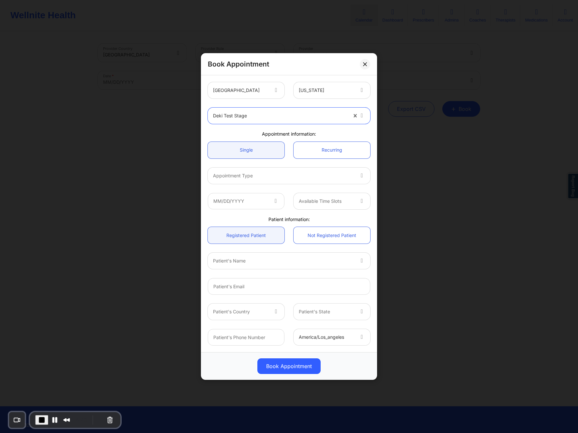
click at [255, 173] on div at bounding box center [283, 176] width 141 height 8
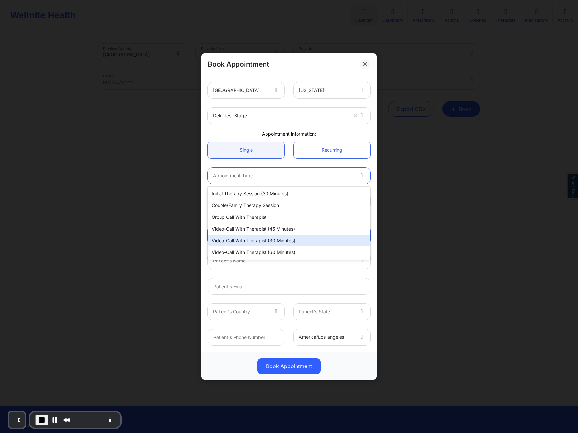
click at [255, 238] on div "Video-Call with Therapist (30 minutes)" at bounding box center [289, 241] width 163 height 12
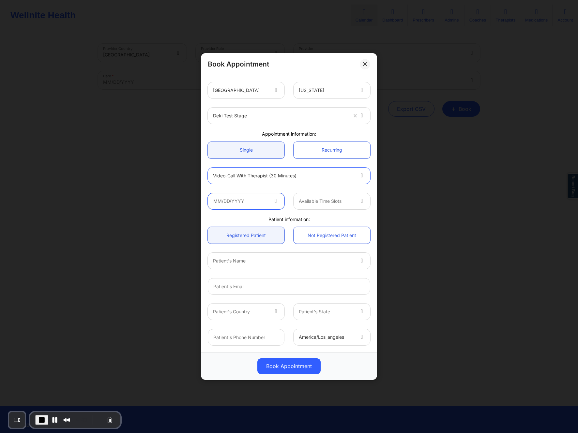
click at [242, 202] on input "text" at bounding box center [246, 201] width 77 height 16
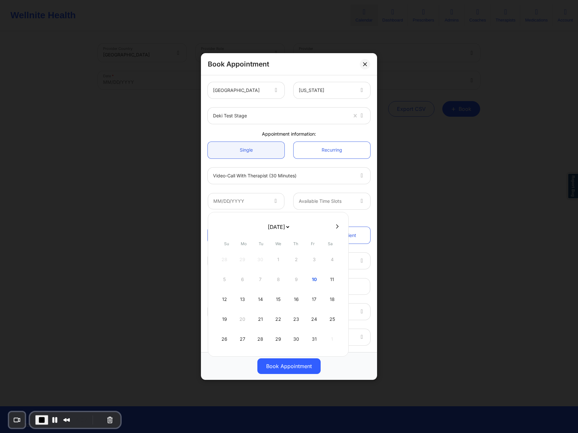
click at [339, 229] on button at bounding box center [337, 227] width 7 height 6
select select "2025-10"
click at [290, 226] on select "[DATE] [DATE] [DATE] [DATE] [DATE] [DATE] [DATE] [DATE] [DATE] [DATE] [DATE] [D…" at bounding box center [279, 227] width 24 height 13
select select "2026-8"
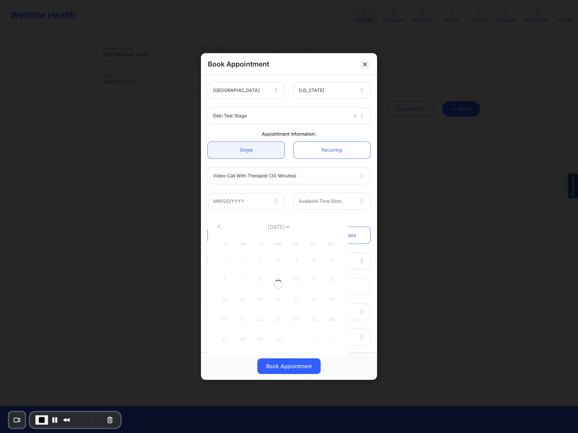
select select "2026-8"
drag, startPoint x: 295, startPoint y: 282, endPoint x: 269, endPoint y: 268, distance: 29.8
click at [269, 269] on div "30 31 1 2 3 4 5 6 7 8 9 10 11 12 13 14 15 16 17 18 19 20 21 22 23 24 25 26 27 2…" at bounding box center [278, 300] width 124 height 98
click at [214, 226] on div at bounding box center [278, 227] width 141 height 10
click at [217, 226] on button at bounding box center [219, 227] width 7 height 6
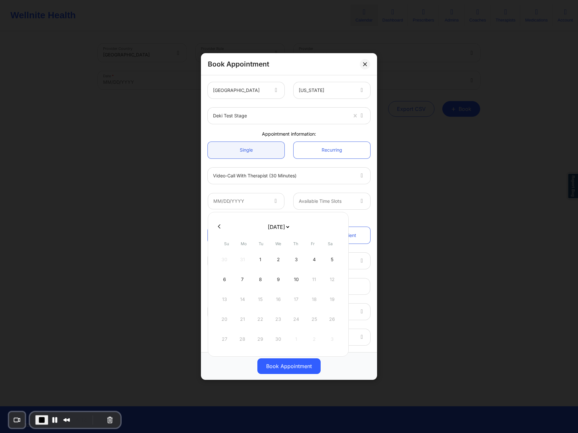
select select "2026-7"
click at [337, 227] on icon at bounding box center [337, 226] width 3 height 5
select select "2026-8"
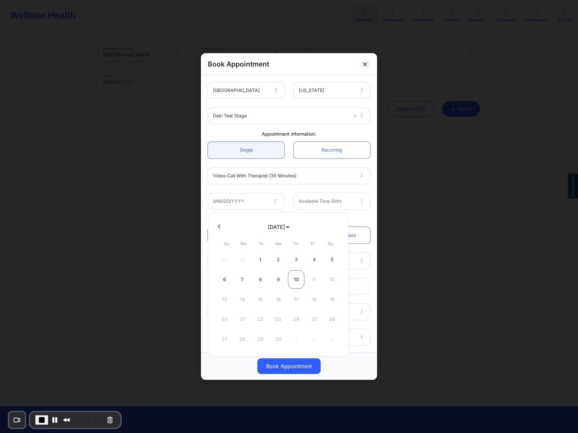
click at [296, 280] on div "10" at bounding box center [296, 280] width 16 height 18
type input "[DATE]"
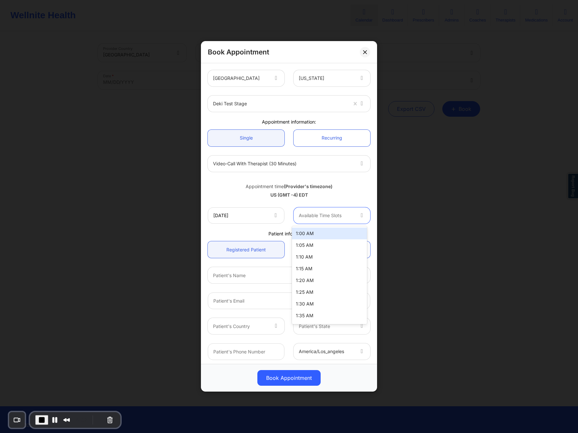
click at [309, 215] on div at bounding box center [326, 216] width 55 height 8
click at [313, 235] on div "1:00 AM" at bounding box center [329, 234] width 75 height 12
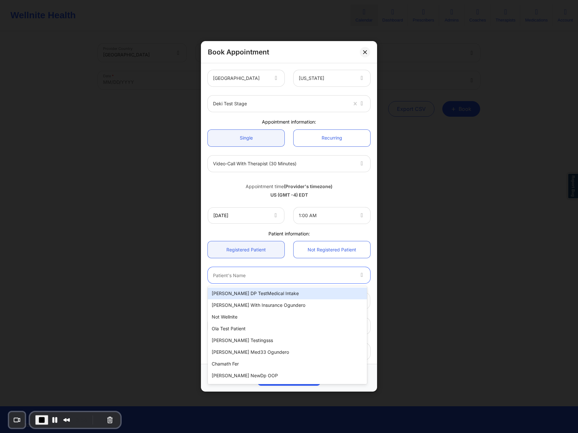
click at [260, 274] on div at bounding box center [283, 276] width 141 height 8
click at [246, 296] on div "[PERSON_NAME] DP TestMedical Intake" at bounding box center [287, 294] width 159 height 12
type input "[EMAIL_ADDRESS][DOMAIN_NAME]"
type input "[PHONE_NUMBER]"
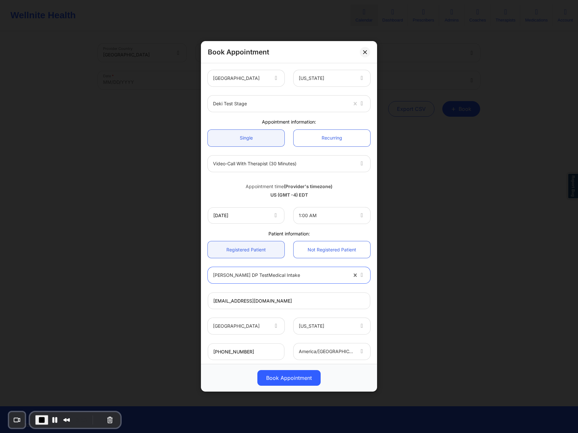
scroll to position [38, 0]
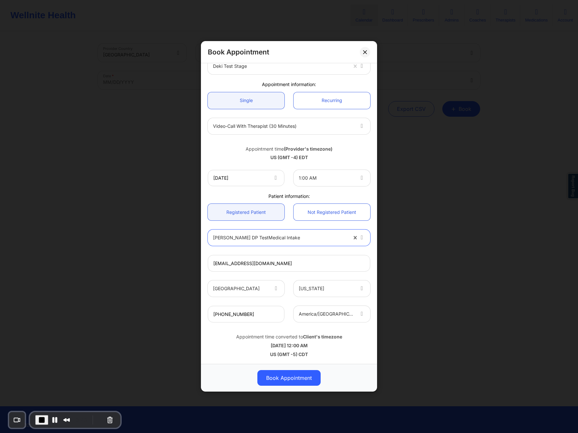
click at [264, 231] on div "[PERSON_NAME] DP TestMedical Intake" at bounding box center [280, 238] width 134 height 16
type input "[PERSON_NAME]"
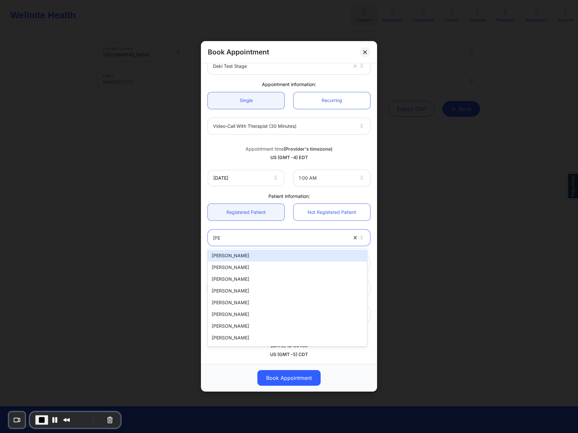
click at [251, 258] on div "[PERSON_NAME]" at bounding box center [287, 256] width 159 height 12
type input "[EMAIL_ADDRESS][DOMAIN_NAME]"
type input "[PHONE_NUMBER]"
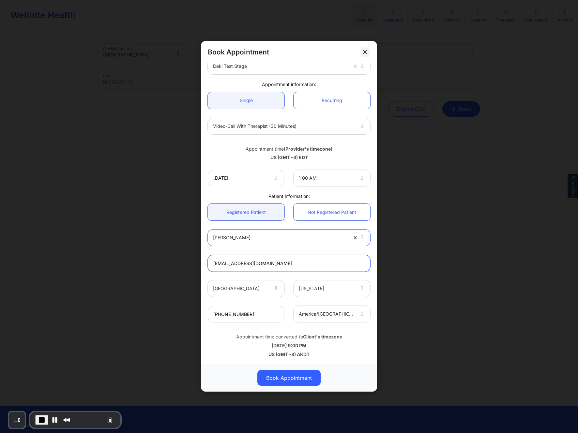
click at [281, 265] on input "[EMAIL_ADDRESS][DOMAIN_NAME]" at bounding box center [289, 264] width 163 height 17
click at [295, 379] on button "Book Appointment" at bounding box center [288, 379] width 63 height 16
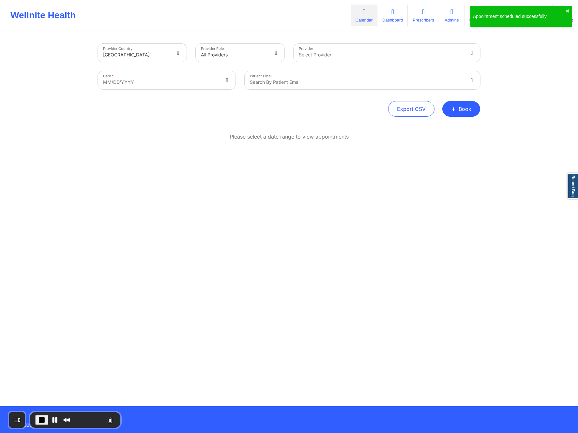
click at [330, 63] on div "Provider Select Provider" at bounding box center [387, 52] width 196 height 27
click at [332, 54] on div at bounding box center [381, 55] width 165 height 8
type input "tai"
click at [267, 104] on div "Export CSV + Book" at bounding box center [289, 109] width 382 height 16
click at [268, 89] on div "Search by patient email" at bounding box center [355, 80] width 220 height 18
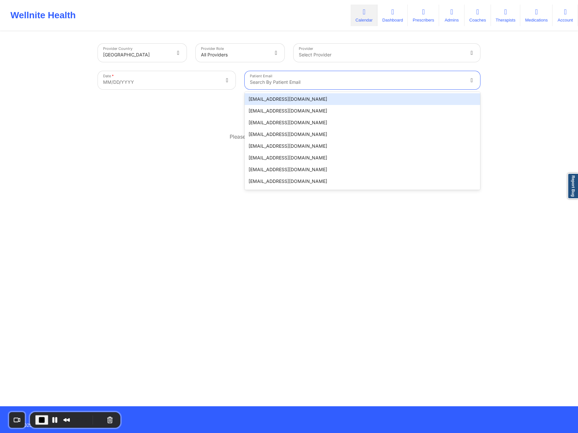
paste input "[EMAIL_ADDRESS][DOMAIN_NAME]"
type input "[EMAIL_ADDRESS][DOMAIN_NAME]"
click at [353, 58] on div at bounding box center [381, 55] width 165 height 8
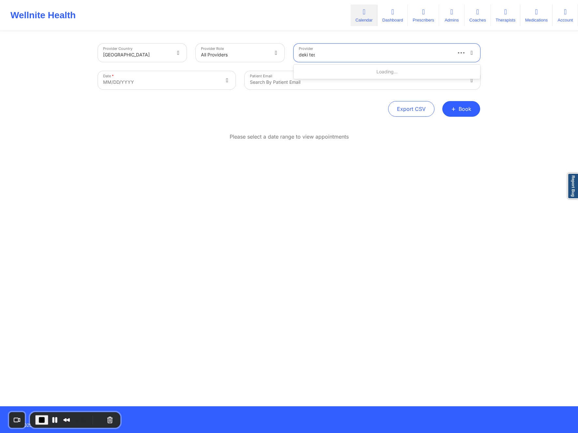
scroll to position [0, 0]
type input "deki test stage"
click at [355, 83] on div "Deki Test Stage - therapist" at bounding box center [387, 84] width 187 height 12
click at [179, 82] on body "Wellnite Health Calendar Dashboard Prescribers Admins Coaches Therapists Medica…" at bounding box center [289, 216] width 578 height 433
select select "2025-8"
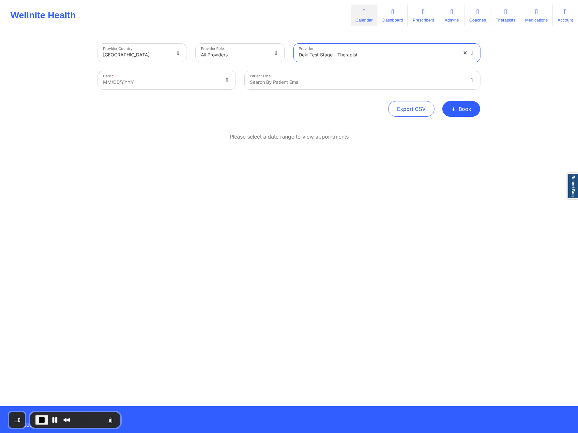
select select "2025-9"
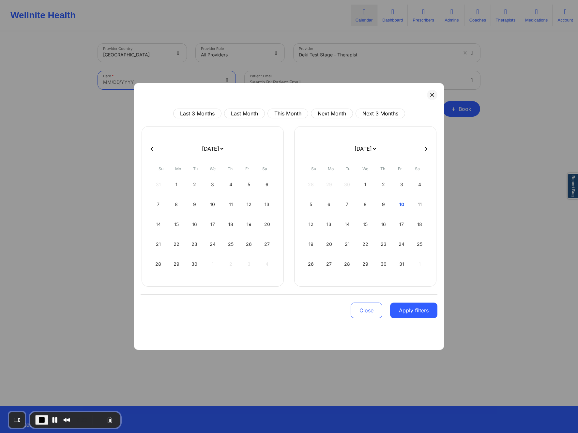
click at [427, 148] on icon at bounding box center [426, 149] width 3 height 5
select select "2025-9"
select select "2025-10"
click at [427, 148] on icon at bounding box center [426, 149] width 3 height 5
select select "2025-11"
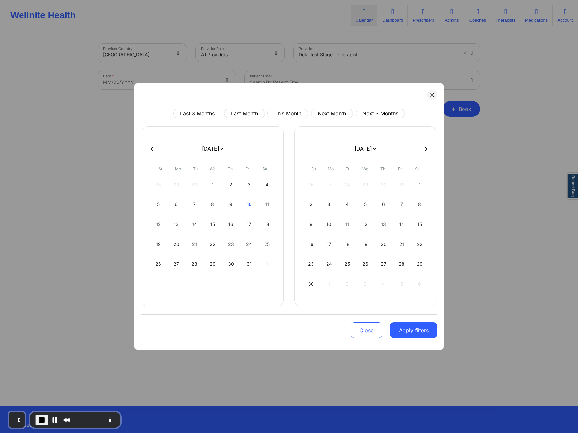
select select "2026-0"
click at [427, 148] on icon at bounding box center [426, 149] width 3 height 5
select select "2026-0"
select select "2026-1"
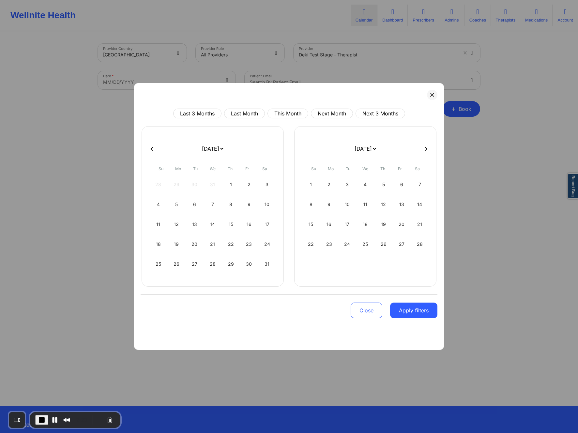
click at [427, 148] on icon at bounding box center [426, 149] width 3 height 5
select select "2026-1"
select select "2026-2"
click at [427, 148] on icon at bounding box center [426, 149] width 3 height 5
select select "2026-2"
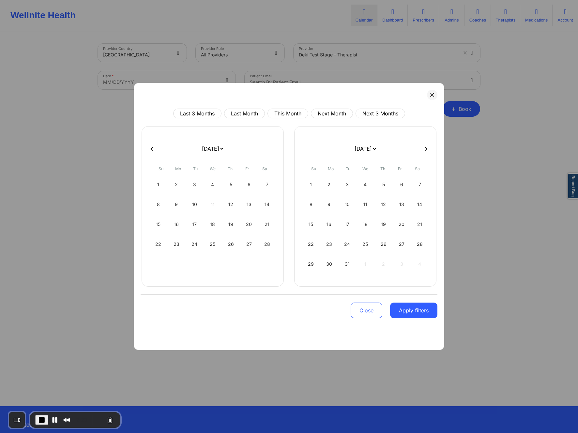
select select "2026-3"
click at [427, 148] on icon at bounding box center [426, 149] width 3 height 5
select select "2026-3"
select select "2026-4"
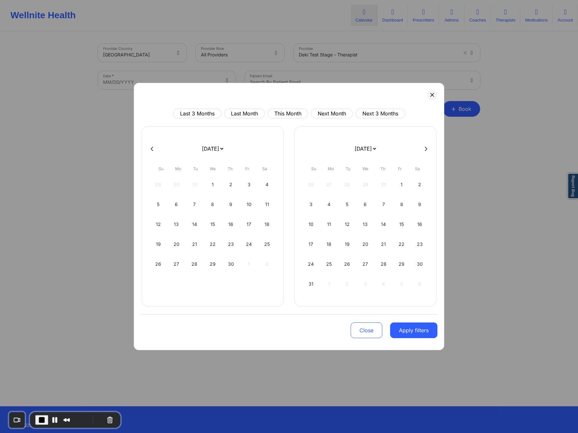
click at [427, 148] on icon at bounding box center [426, 149] width 3 height 5
select select "2026-4"
select select "2026-5"
click at [427, 148] on icon at bounding box center [426, 149] width 3 height 5
select select "2026-5"
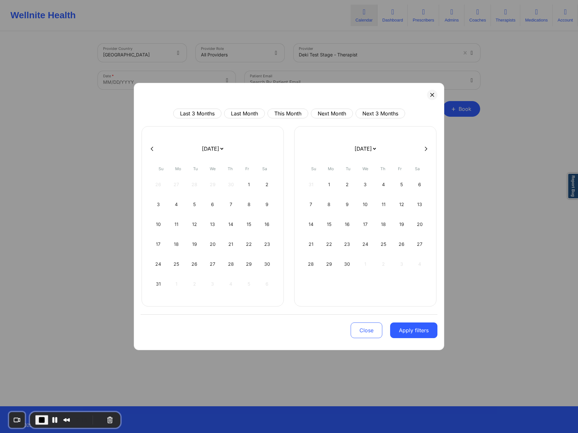
select select "2026-6"
click at [427, 148] on icon at bounding box center [426, 149] width 3 height 5
select select "2026-6"
select select "2026-7"
click at [427, 148] on icon at bounding box center [426, 149] width 3 height 5
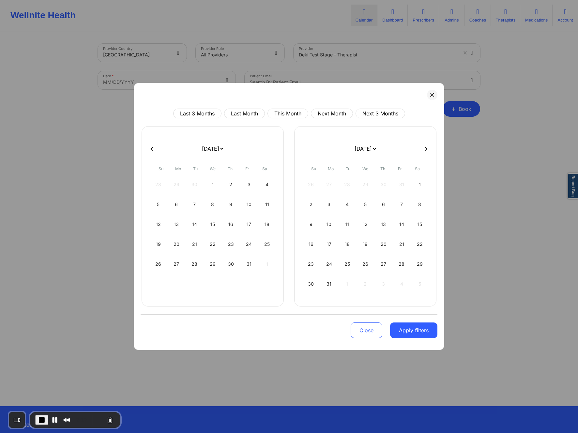
select select "2026-7"
select select "2026-8"
click at [382, 204] on div "10" at bounding box center [383, 204] width 17 height 18
select select "2026-7"
select select "2026-8"
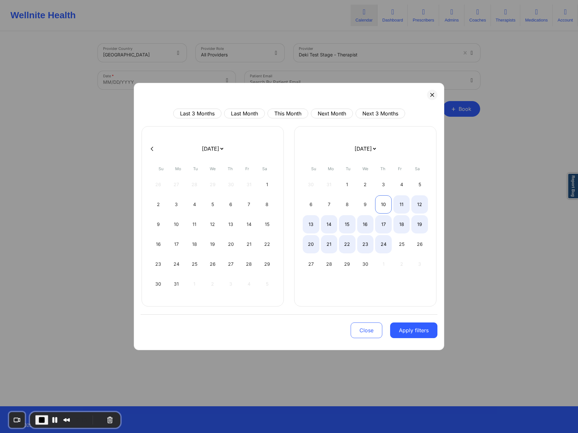
select select "2026-7"
select select "2026-8"
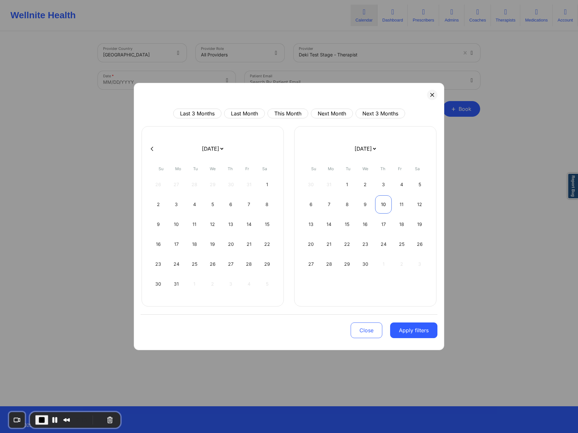
click at [386, 204] on div "10" at bounding box center [383, 204] width 17 height 18
select select "2026-7"
select select "2026-8"
click at [420, 335] on button "Apply filters" at bounding box center [413, 331] width 47 height 16
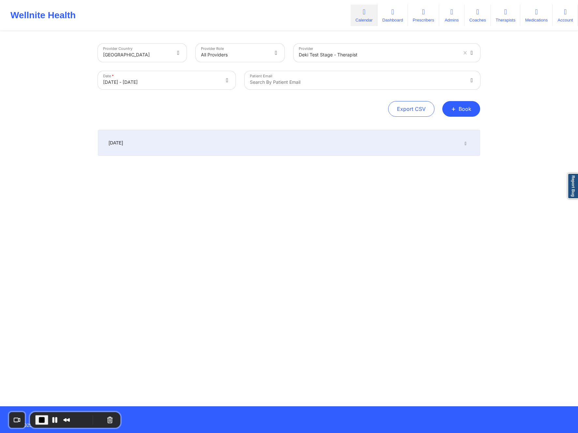
click at [463, 143] on icon at bounding box center [466, 143] width 6 height 5
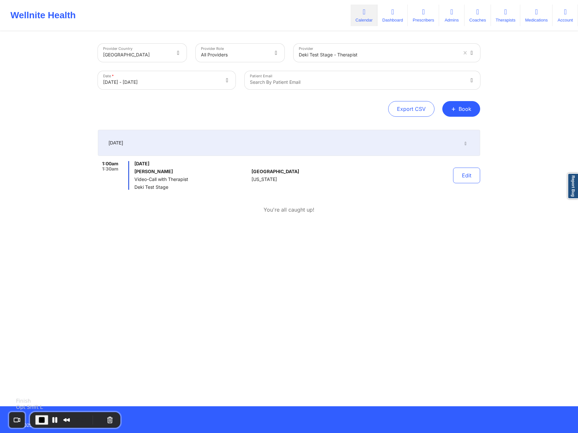
click at [40, 419] on span "End Recording" at bounding box center [42, 420] width 8 height 8
